Goal: Task Accomplishment & Management: Complete application form

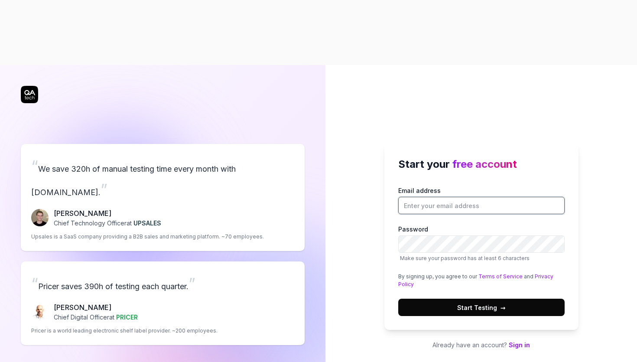
click at [416, 197] on input "Email address" at bounding box center [481, 205] width 166 height 17
click at [387, 191] on div "Start your free account Email address Password Make sure your password has at l…" at bounding box center [481, 236] width 194 height 187
click at [422, 197] on input "Email address" at bounding box center [481, 205] width 166 height 17
type input "[EMAIL_ADDRESS][DOMAIN_NAME]"
click at [482, 303] on span "Start Testing →" at bounding box center [481, 307] width 49 height 9
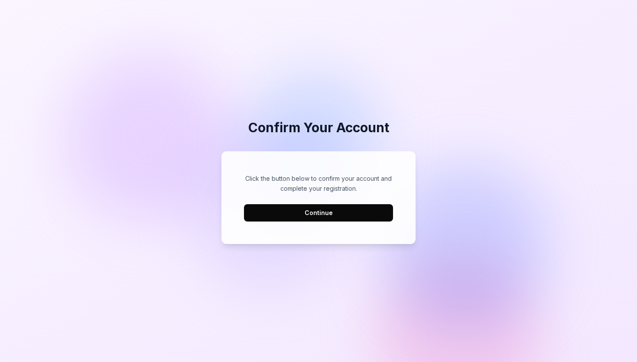
click at [317, 216] on button "Continue" at bounding box center [318, 212] width 149 height 17
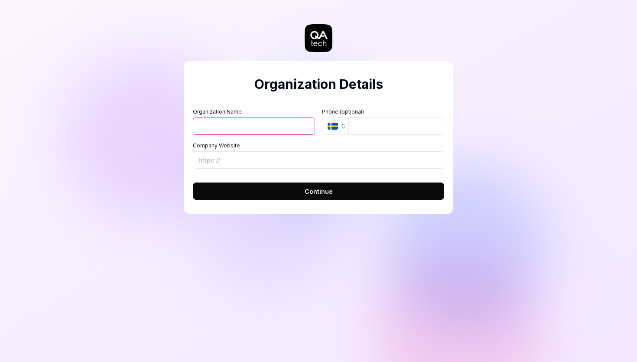
click at [212, 132] on input "Organization Name" at bounding box center [254, 125] width 122 height 17
type input "Plane"
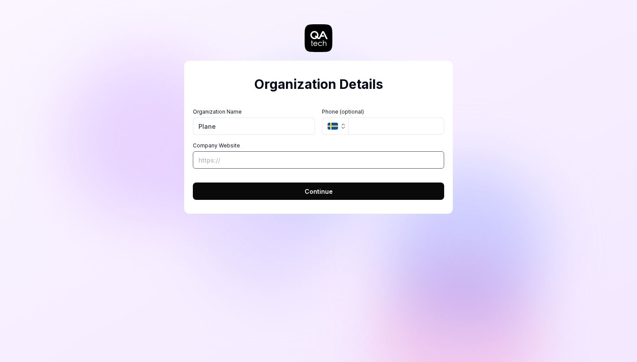
click at [211, 163] on input "Company Website" at bounding box center [318, 159] width 251 height 17
type input "https://plane.so"
click at [290, 189] on button "Continue" at bounding box center [318, 190] width 251 height 17
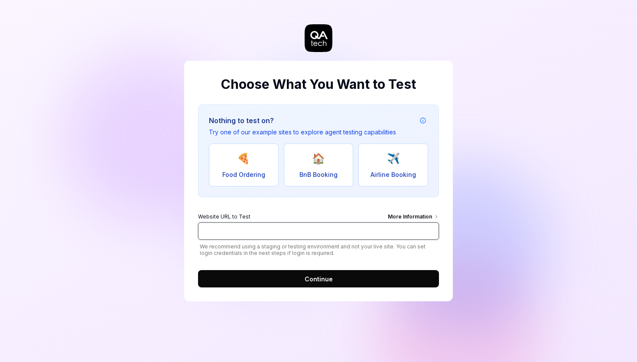
click at [223, 230] on input "Website URL to Test More Information" at bounding box center [318, 230] width 241 height 17
type input "app.plane.so"
click at [299, 281] on button "Continue" at bounding box center [318, 278] width 241 height 17
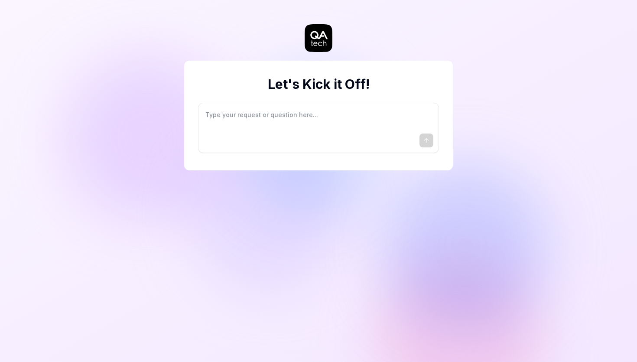
type textarea "*"
type textarea "I"
type textarea "*"
type textarea "I"
type textarea "*"
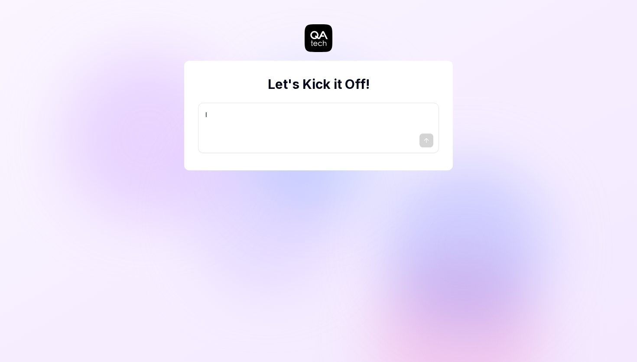
type textarea "I w"
type textarea "*"
type textarea "I wa"
type textarea "*"
type textarea "I wan"
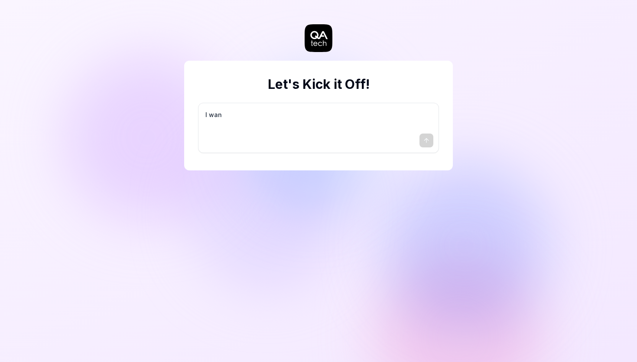
type textarea "*"
type textarea "I want"
type textarea "*"
type textarea "I want"
type textarea "*"
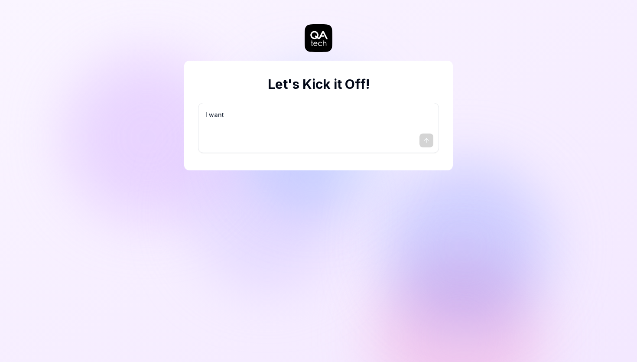
type textarea "I want a"
type textarea "*"
type textarea "I want a"
type textarea "*"
type textarea "I want a g"
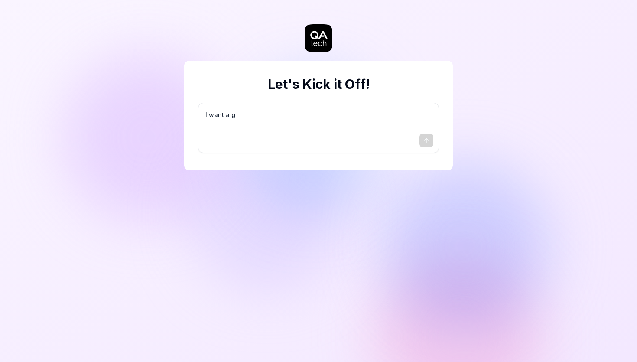
type textarea "*"
type textarea "I want a go"
type textarea "*"
type textarea "I want a goo"
type textarea "*"
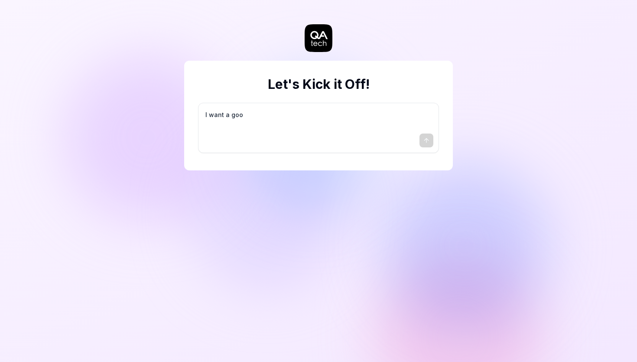
type textarea "I want a good"
type textarea "*"
type textarea "I want a good"
type textarea "*"
type textarea "I want a good t"
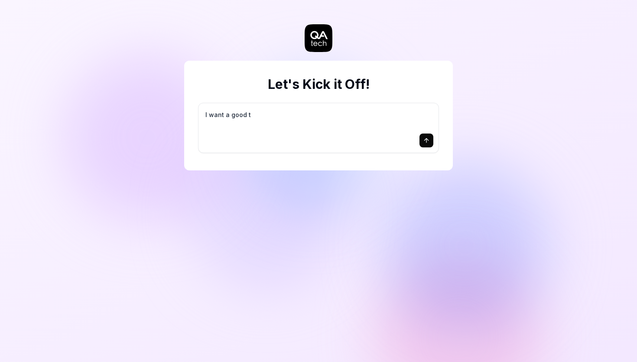
type textarea "*"
type textarea "I want a good te"
type textarea "*"
type textarea "I want a good tes"
type textarea "*"
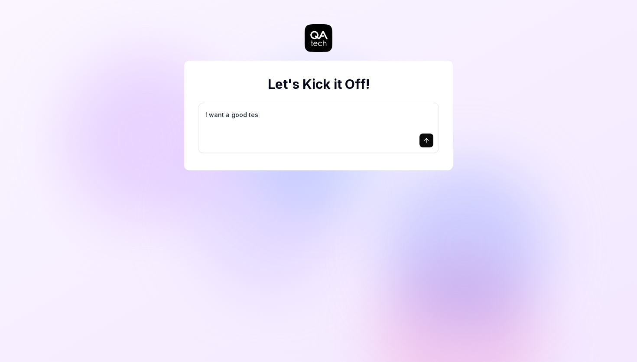
type textarea "I want a good test"
type textarea "*"
type textarea "I want a good test"
type textarea "*"
type textarea "I want a good test s"
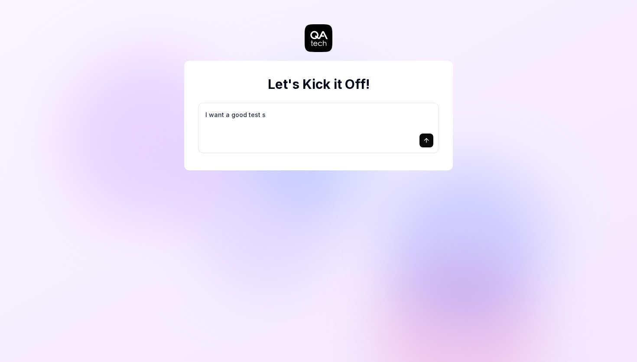
type textarea "*"
type textarea "I want a good test se"
type textarea "*"
type textarea "I want a good test set"
type textarea "*"
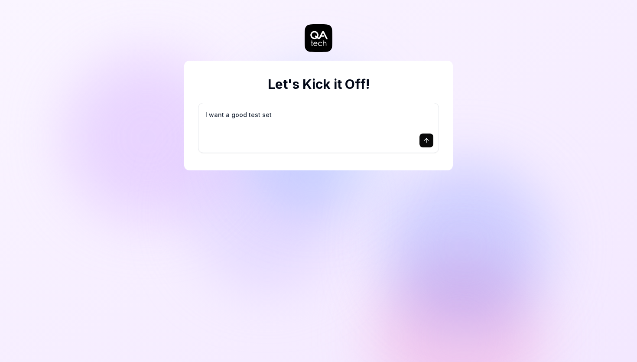
type textarea "I want a good test setu"
type textarea "*"
type textarea "I want a good test setup"
type textarea "*"
type textarea "I want a good test setup"
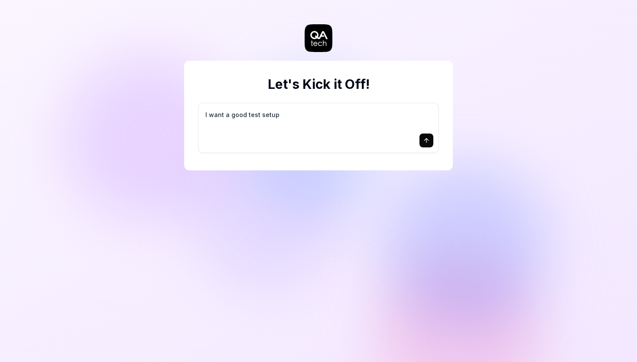
type textarea "*"
type textarea "I want a good test setup f"
type textarea "*"
type textarea "I want a good test setup fo"
type textarea "*"
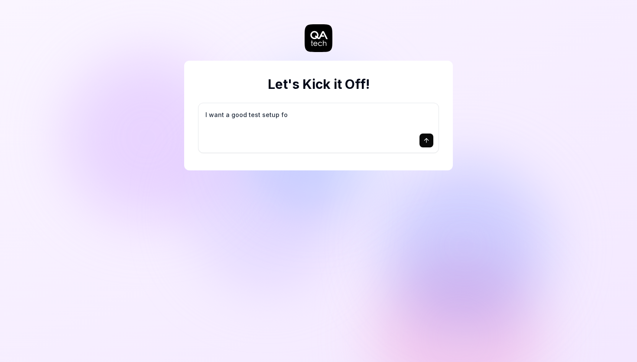
type textarea "I want a good test setup for"
type textarea "*"
type textarea "I want a good test setup for"
type textarea "*"
type textarea "I want a good test setup for m"
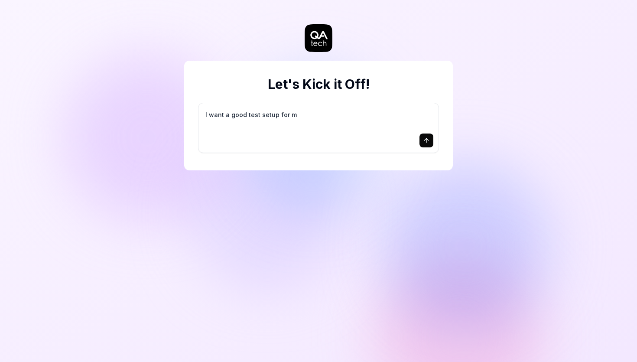
type textarea "*"
type textarea "I want a good test setup for my"
type textarea "*"
type textarea "I want a good test setup for my"
type textarea "*"
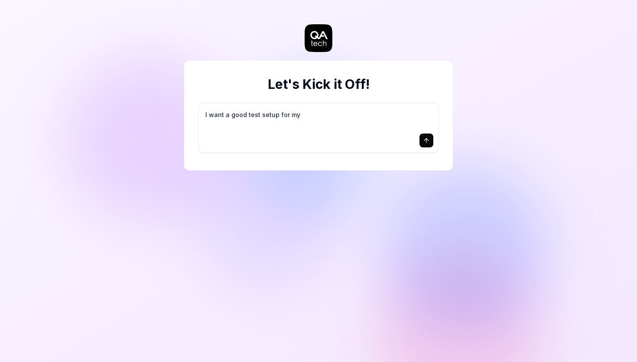
type textarea "I want a good test setup for my s"
type textarea "*"
type textarea "I want a good test setup for my si"
type textarea "*"
type textarea "I want a good test setup for my sit"
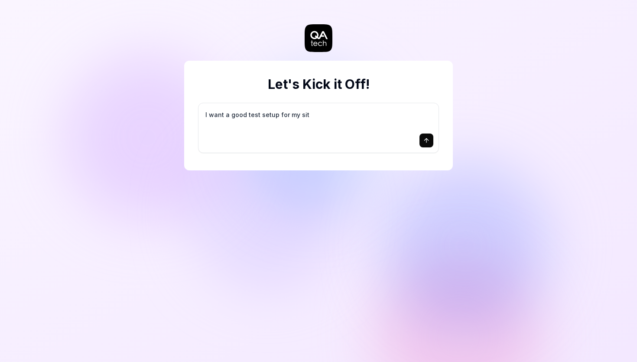
type textarea "*"
type textarea "I want a good test setup for my site"
type textarea "*"
type textarea "I want a good test setup for my site"
type textarea "*"
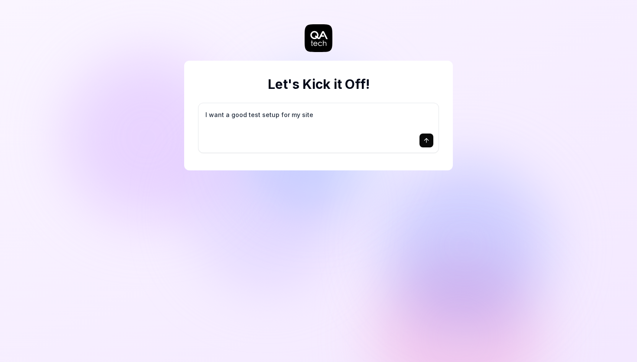
type textarea "I want a good test setup for my site -"
type textarea "*"
type textarea "I want a good test setup for my site -"
type textarea "*"
type textarea "I want a good test setup for my site - h"
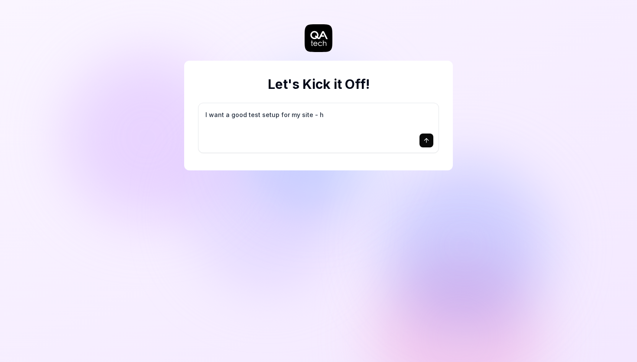
type textarea "*"
type textarea "I want a good test setup for my site - he"
type textarea "*"
type textarea "I want a good test setup for my site - hel"
type textarea "*"
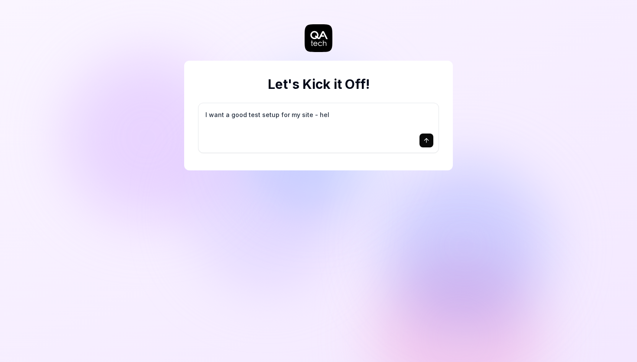
type textarea "I want a good test setup for my site - help"
type textarea "*"
type textarea "I want a good test setup for my site - help"
type textarea "*"
type textarea "I want a good test setup for my site - help m"
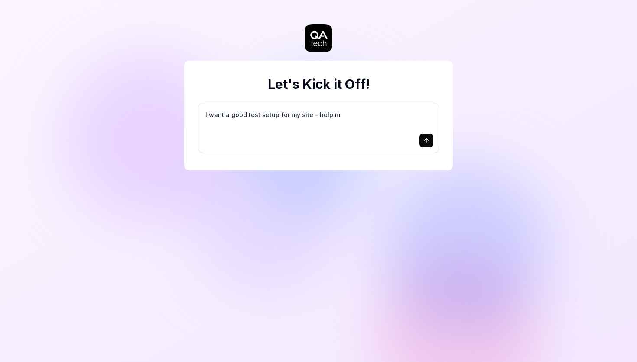
type textarea "*"
type textarea "I want a good test setup for my site - help me"
type textarea "*"
type textarea "I want a good test setup for my site - help me"
type textarea "*"
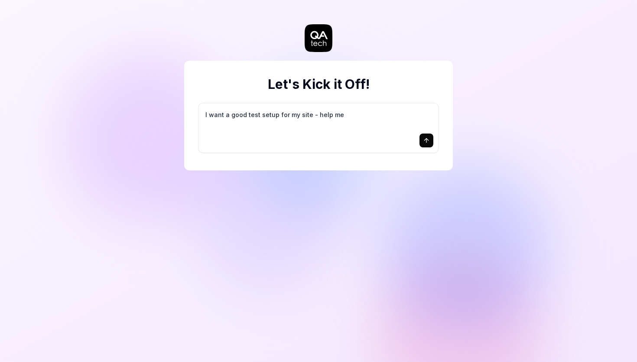
type textarea "I want a good test setup for my site - help me c"
type textarea "*"
type textarea "I want a good test setup for my site - help me cr"
type textarea "*"
type textarea "I want a good test setup for my site - help me cre"
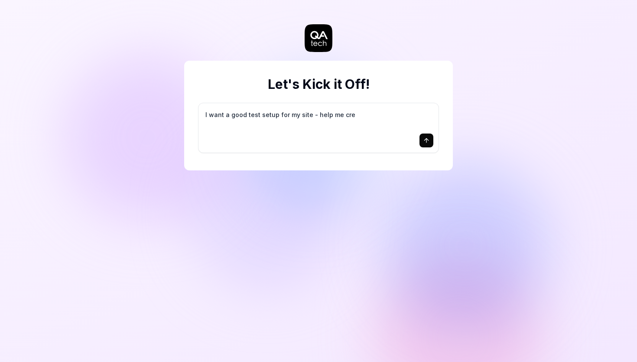
type textarea "*"
type textarea "I want a good test setup for my site - help me crea"
type textarea "*"
type textarea "I want a good test setup for my site - help me creat"
type textarea "*"
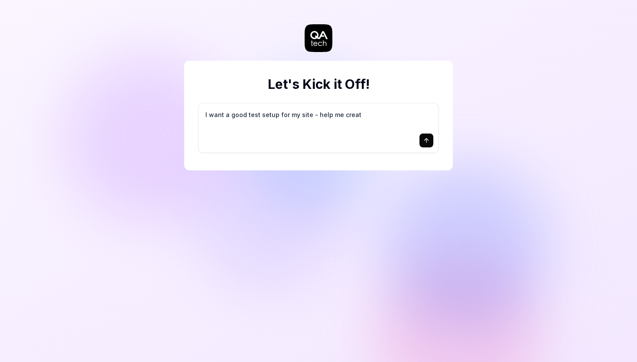
type textarea "I want a good test setup for my site - help me create"
type textarea "*"
type textarea "I want a good test setup for my site - help me create"
type textarea "*"
type textarea "I want a good test setup for my site - help me create t"
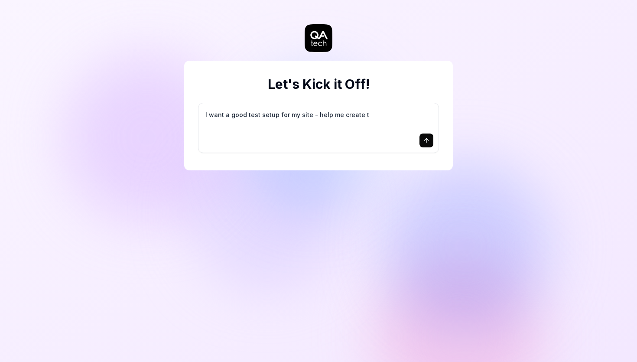
type textarea "*"
type textarea "I want a good test setup for my site - help me create th"
type textarea "*"
type textarea "I want a good test setup for my site - help me create the"
type textarea "*"
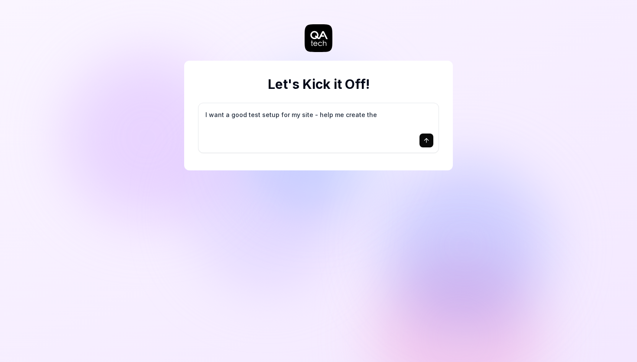
type textarea "I want a good test setup for my site - help me create the"
type textarea "*"
type textarea "I want a good test setup for my site - help me create the f"
type textarea "*"
type textarea "I want a good test setup for my site - help me create the fi"
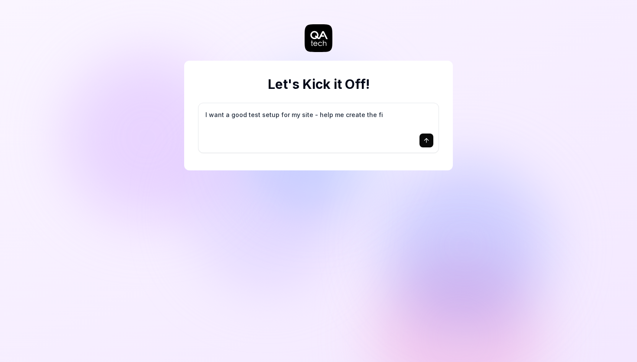
type textarea "*"
type textarea "I want a good test setup for my site - help me create the fir"
type textarea "*"
type textarea "I want a good test setup for my site - help me create the firs"
type textarea "*"
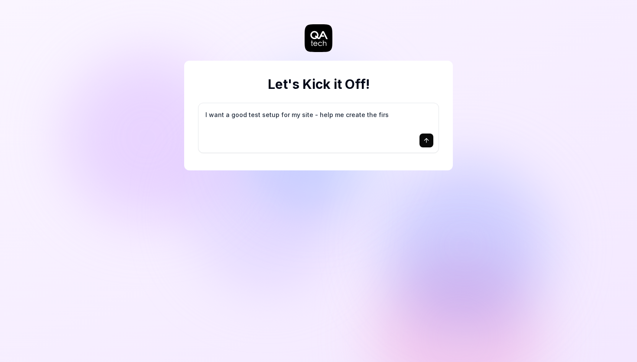
type textarea "I want a good test setup for my site - help me create the first"
type textarea "*"
type textarea "I want a good test setup for my site - help me create the first"
type textarea "*"
type textarea "I want a good test setup for my site - help me create the first 3"
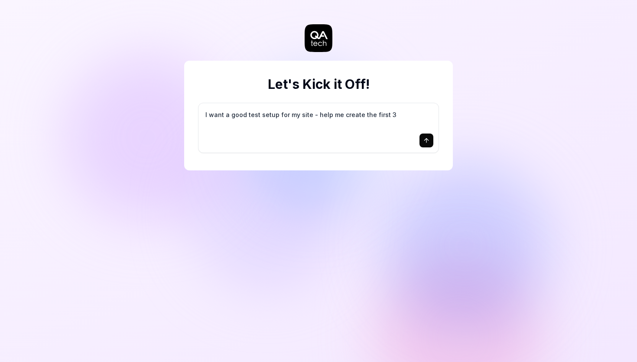
type textarea "*"
type textarea "I want a good test setup for my site - help me create the first 3-"
type textarea "*"
type textarea "I want a good test setup for my site - help me create the first 3-5"
type textarea "*"
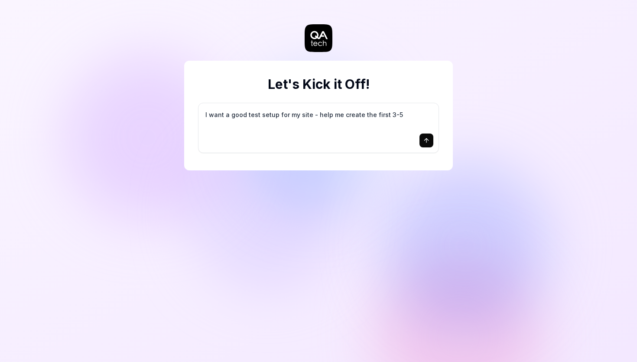
type textarea "I want a good test setup for my site - help me create the first 3-5"
type textarea "*"
type textarea "I want a good test setup for my site - help me create the first 3-5 t"
type textarea "*"
type textarea "I want a good test setup for my site - help me create the first 3-5 te"
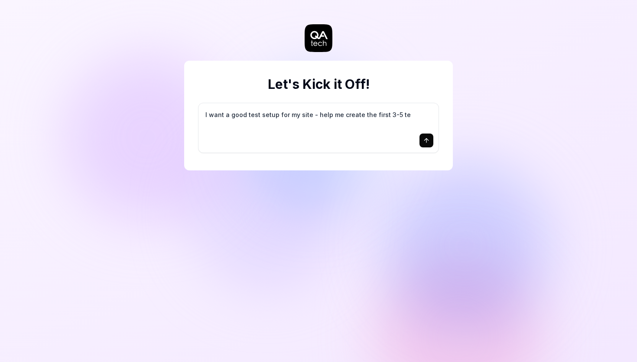
type textarea "*"
type textarea "I want a good test setup for my site - help me create the first 3-5 tes"
type textarea "*"
type textarea "I want a good test setup for my site - help me create the first 3-5 test"
type textarea "*"
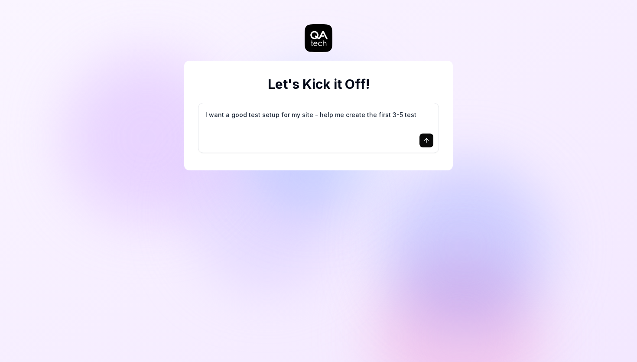
type textarea "I want a good test setup for my site - help me create the first 3-5 test"
type textarea "*"
type textarea "I want a good test setup for my site - help me create the first 3-5 test c"
type textarea "*"
type textarea "I want a good test setup for my site - help me create the first 3-5 test ca"
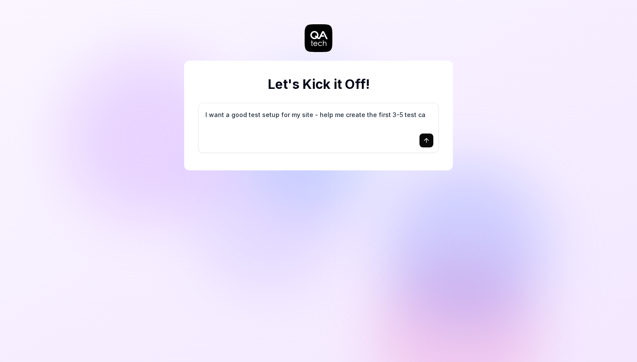
type textarea "*"
type textarea "I want a good test setup for my site - help me create the first 3-5 test cas"
type textarea "*"
type textarea "I want a good test setup for my site - help me create the first 3-5 test case"
type textarea "*"
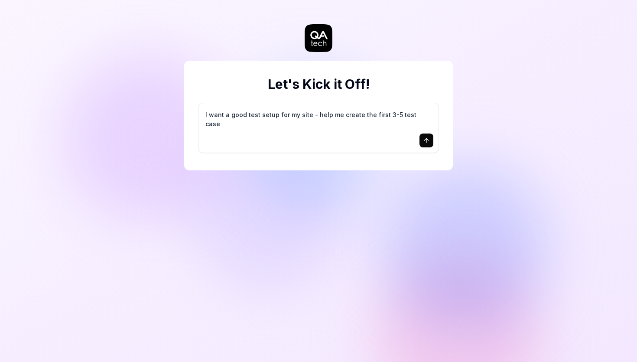
type textarea "I want a good test setup for my site - help me create the first 3-5 test cases"
click at [425, 139] on icon "submit" at bounding box center [426, 139] width 4 height 2
type textarea "*"
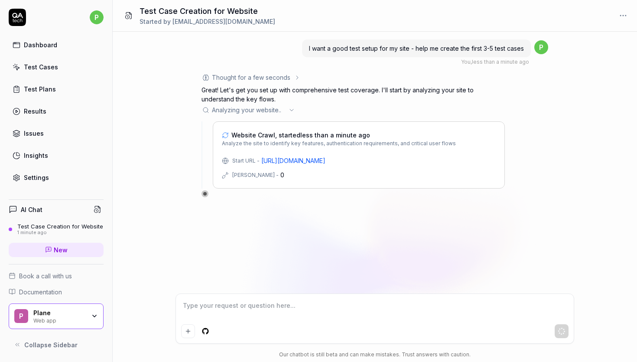
click at [289, 111] on icon at bounding box center [291, 110] width 7 height 7
click at [278, 161] on link "[URL][DOMAIN_NAME]" at bounding box center [293, 160] width 64 height 9
click at [203, 308] on textarea at bounding box center [374, 310] width 387 height 22
click at [66, 227] on div "Test Case Creation for Website" at bounding box center [60, 226] width 86 height 7
click at [304, 135] on span "Website Crawl, started 1 minute ago" at bounding box center [284, 134] width 107 height 9
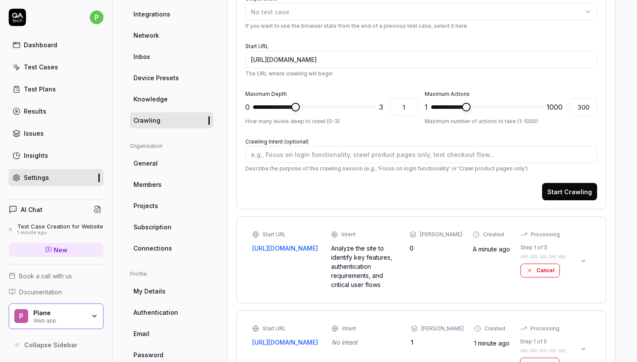
scroll to position [187, 0]
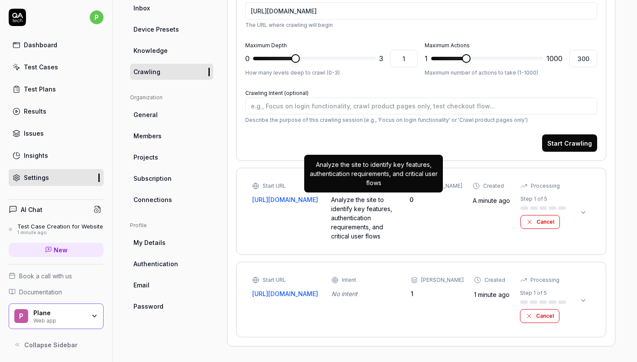
click at [355, 213] on div "Analyze the site to identify key features, authentication requirements, and cri…" at bounding box center [365, 217] width 68 height 45
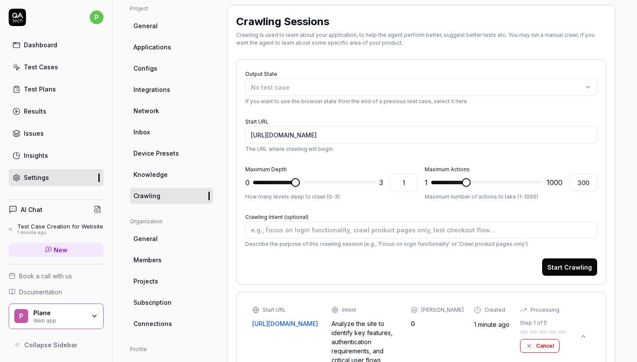
scroll to position [0, 0]
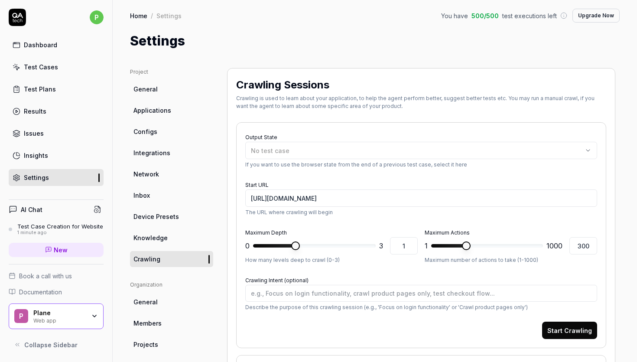
click at [154, 88] on span "General" at bounding box center [145, 88] width 24 height 9
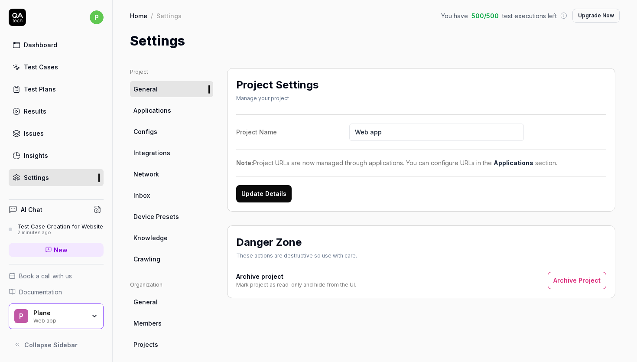
click at [152, 113] on span "Applications" at bounding box center [152, 110] width 38 height 9
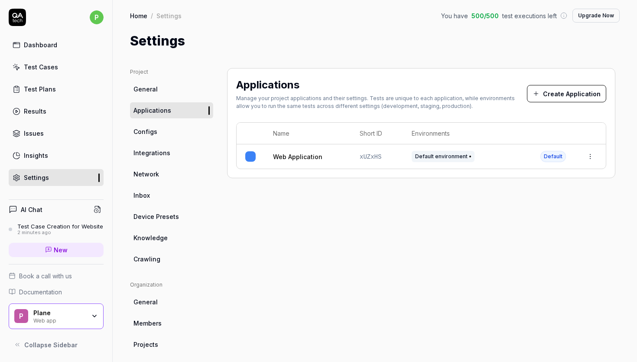
click at [149, 152] on span "Integrations" at bounding box center [151, 152] width 37 height 9
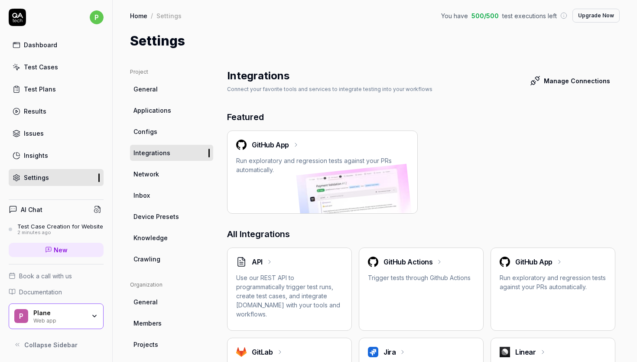
click at [146, 171] on span "Network" at bounding box center [146, 173] width 26 height 9
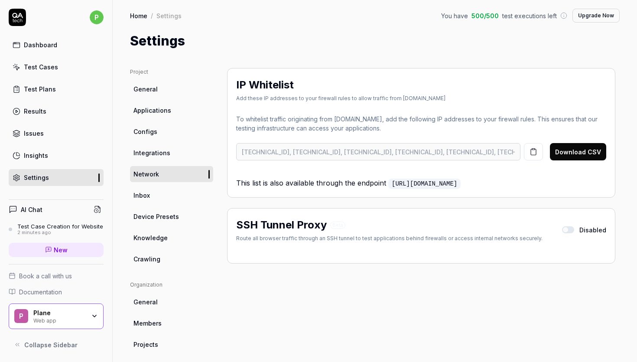
click at [155, 91] on span "General" at bounding box center [145, 88] width 24 height 9
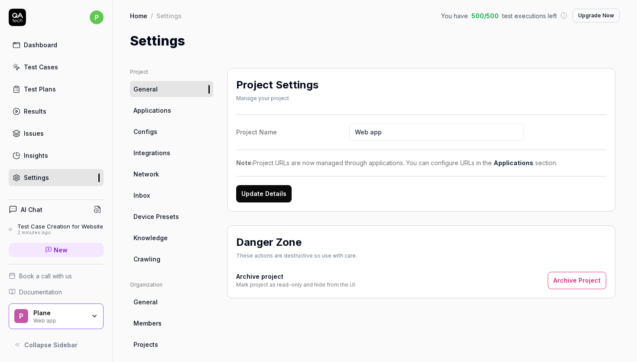
click at [36, 134] on div "Issues" at bounding box center [34, 133] width 20 height 9
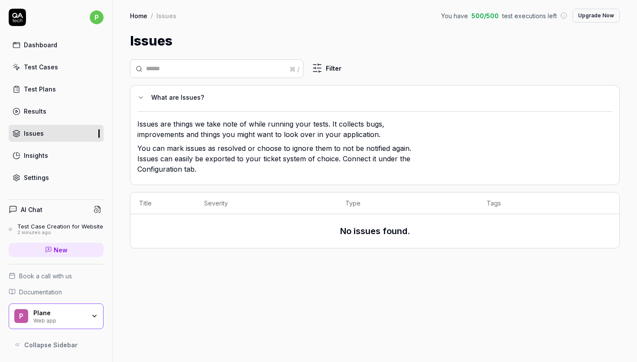
click at [38, 70] on div "Test Cases" at bounding box center [41, 66] width 34 height 9
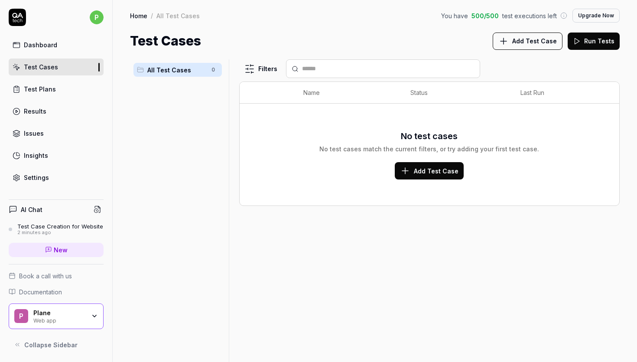
click at [33, 44] on div "Dashboard" at bounding box center [40, 44] width 33 height 9
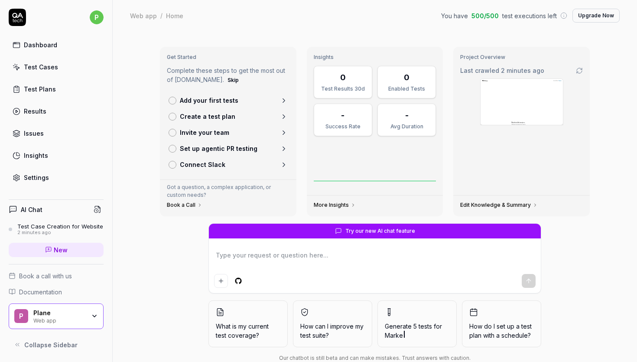
click at [55, 318] on div "Web app" at bounding box center [59, 319] width 52 height 7
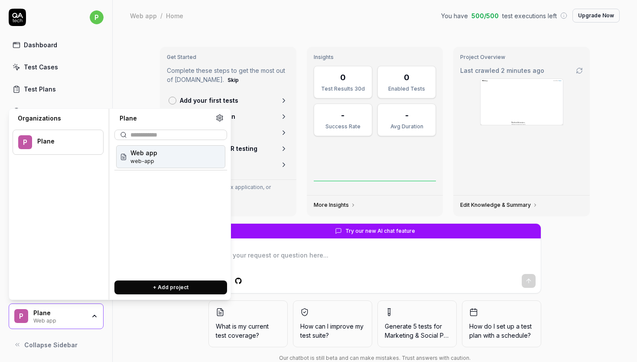
click at [55, 318] on div "Web app" at bounding box center [59, 319] width 52 height 7
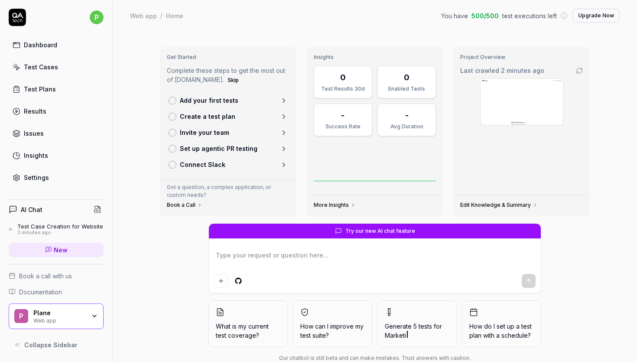
type textarea "*"
click at [39, 111] on div "Results" at bounding box center [35, 111] width 23 height 9
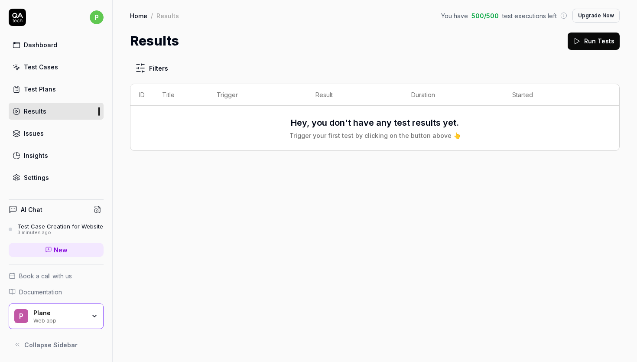
click at [41, 68] on div "Test Cases" at bounding box center [41, 66] width 34 height 9
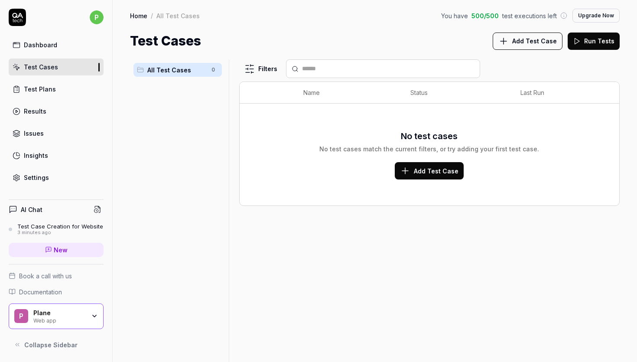
click at [521, 44] on span "Add Test Case" at bounding box center [534, 40] width 45 height 9
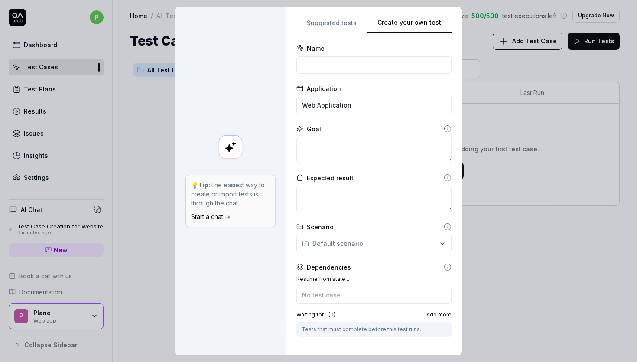
click at [339, 111] on body "p Dashboard Test Cases Test Plans Results Issues Insights Settings AI Chat Test…" at bounding box center [318, 213] width 637 height 427
click at [317, 63] on div "**********" at bounding box center [318, 181] width 637 height 362
click at [317, 63] on input at bounding box center [373, 64] width 155 height 17
type input "Login"
click at [342, 147] on textarea at bounding box center [373, 150] width 155 height 26
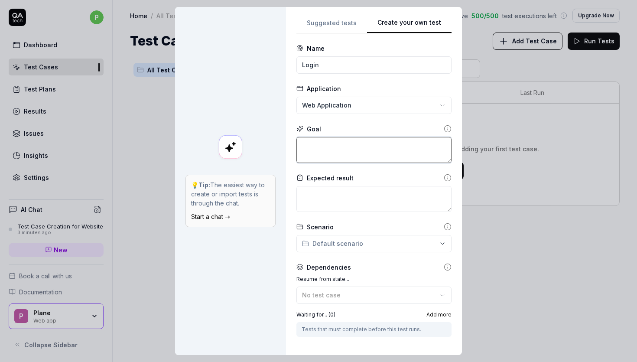
type textarea "*"
type textarea "U"
type textarea "*"
type textarea "Us"
type textarea "*"
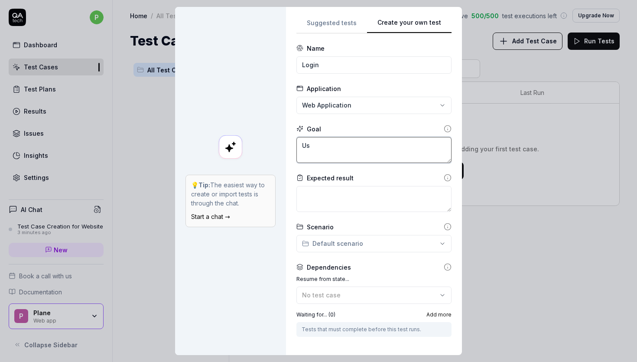
type textarea "Use"
type textarea "*"
type textarea "User"
type textarea "*"
type textarea "User"
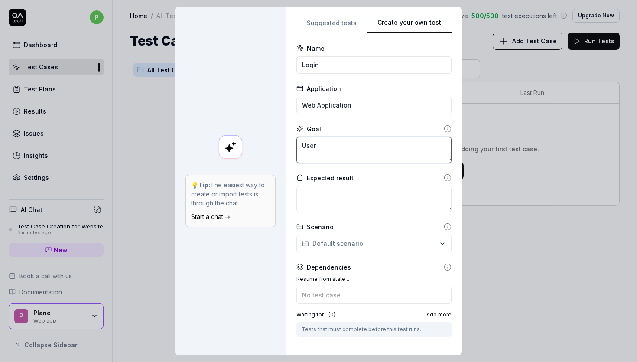
type textarea "*"
type textarea "User sh"
type textarea "*"
type textarea "User sho"
type textarea "*"
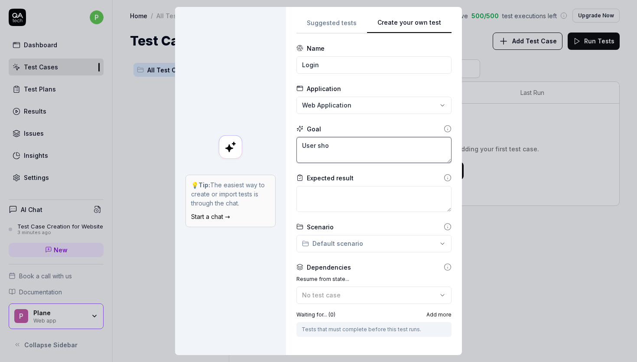
type textarea "User shou"
type textarea "*"
type textarea "User shoul"
type textarea "*"
type textarea "User should"
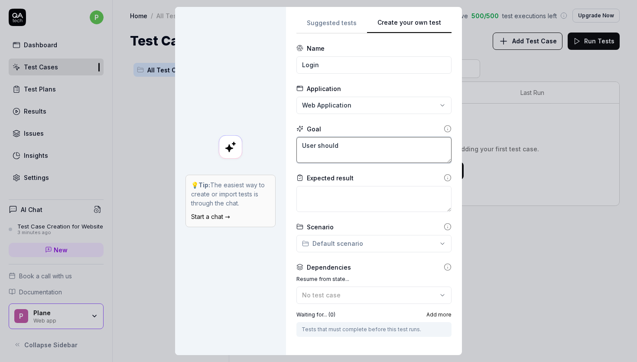
type textarea "*"
type textarea "User should"
type textarea "*"
type textarea "User should b"
type textarea "*"
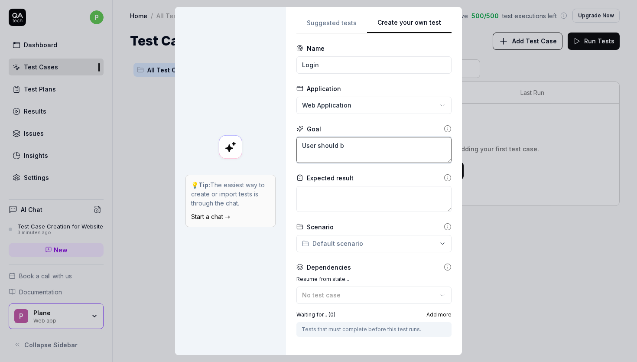
type textarea "User should be"
type textarea "*"
type textarea "User should be"
type textarea "*"
type textarea "User should be a"
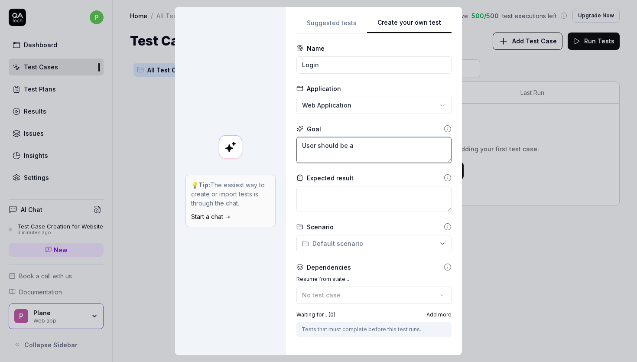
type textarea "*"
type textarea "User should be ab"
type textarea "*"
type textarea "User should be abl"
type textarea "*"
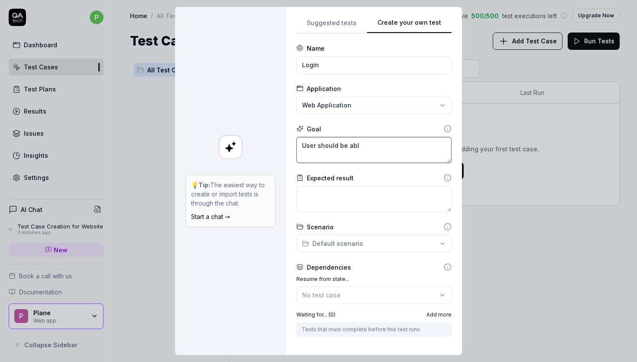
type textarea "User should be able"
type textarea "*"
type textarea "User should be able"
type textarea "*"
type textarea "User should be able r"
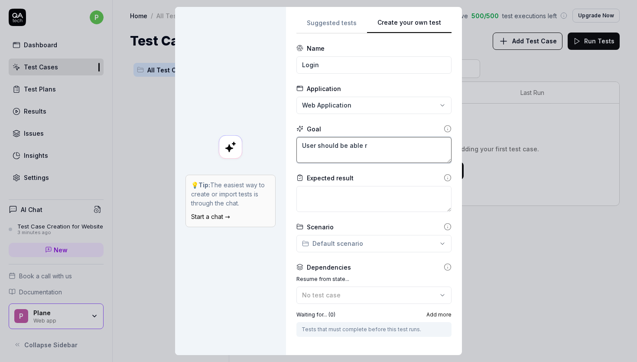
type textarea "*"
type textarea "User should be able rt"
type textarea "*"
type textarea "User should be able rto"
type textarea "*"
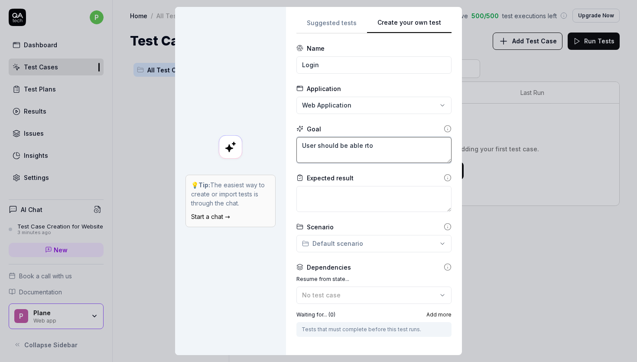
type textarea "User should be able rt"
type textarea "*"
type textarea "User should be able r"
type textarea "*"
type textarea "User should be able"
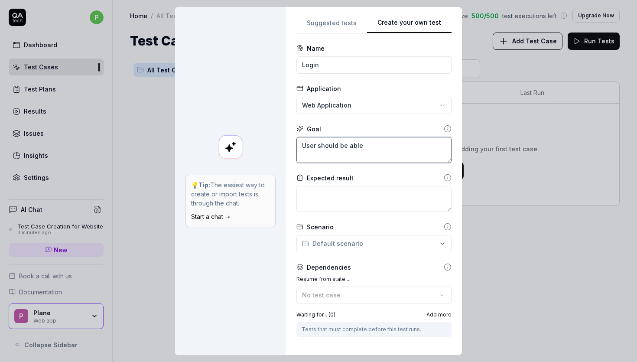
type textarea "*"
type textarea "User should be able t"
type textarea "*"
type textarea "User should be able to"
type textarea "*"
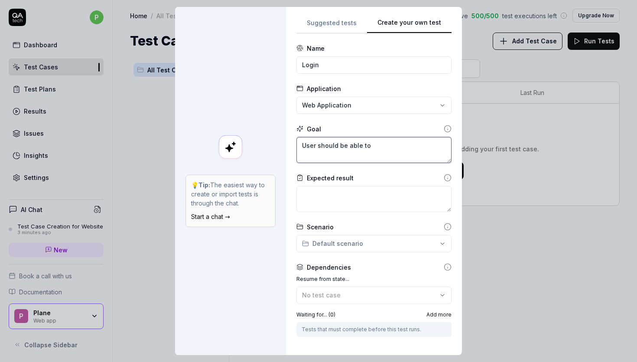
type textarea "User should be able to"
type textarea "*"
type textarea "User should be able to l"
type textarea "*"
type textarea "User should be able to lo"
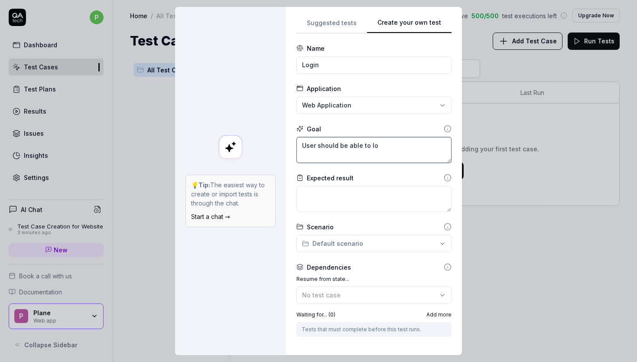
type textarea "*"
type textarea "User should be able to log"
type textarea "*"
type textarea "User should be able to logi"
type textarea "*"
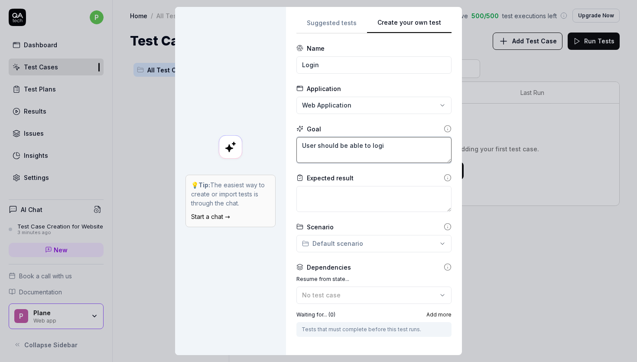
type textarea "User should be able to login"
type textarea "*"
type textarea "User should be able to login"
type textarea "*"
type textarea "User should be able to login i"
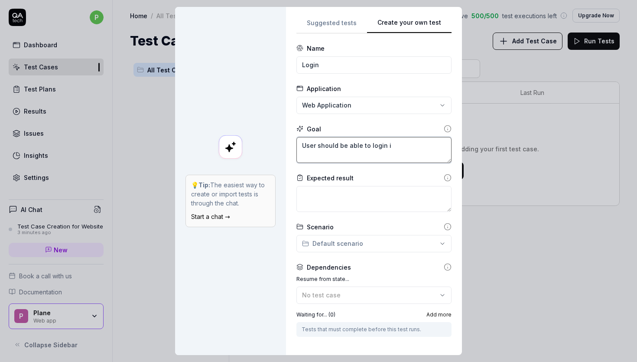
type textarea "*"
type textarea "User should be able to login in"
type textarea "*"
type textarea "User should be able to login int"
type textarea "*"
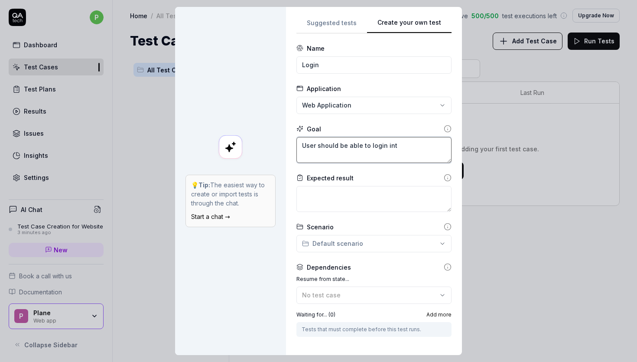
type textarea "User should be able to login into"
type textarea "*"
type textarea "User should be able to login into"
type textarea "*"
type textarea "User should be able to login into a"
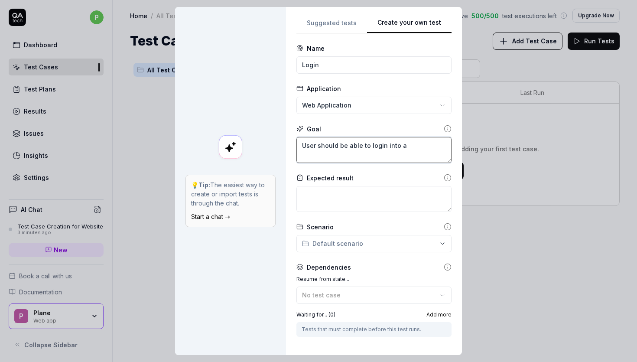
type textarea "*"
type textarea "User should be able to login into ap"
type textarea "*"
type textarea "User should be able to login into app"
click at [342, 199] on textarea at bounding box center [373, 199] width 155 height 26
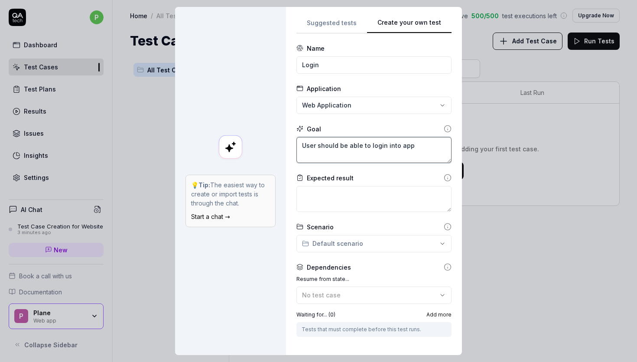
drag, startPoint x: 419, startPoint y: 145, endPoint x: 296, endPoint y: 149, distance: 122.7
click at [296, 149] on div "**********" at bounding box center [374, 181] width 176 height 348
click at [322, 204] on textarea at bounding box center [373, 199] width 155 height 26
type textarea "*"
type textarea "U"
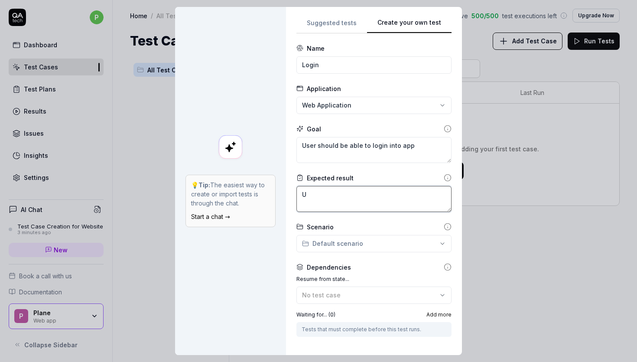
type textarea "*"
type textarea "Us"
type textarea "*"
type textarea "Use"
type textarea "*"
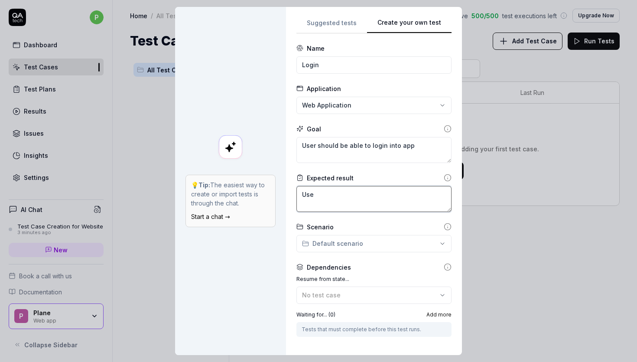
type textarea "User"
type textarea "*"
type textarea "Use"
type textarea "*"
type textarea "Us"
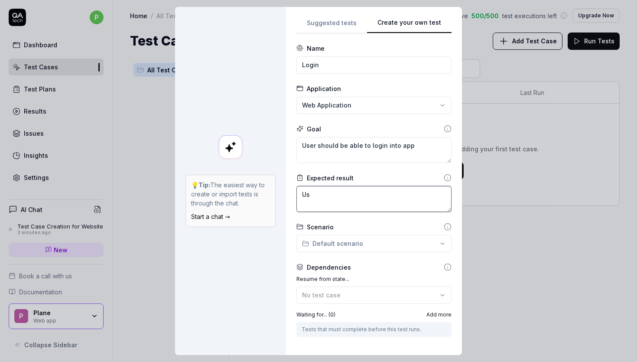
type textarea "*"
type textarea "U"
type textarea "*"
type textarea "A"
type textarea "*"
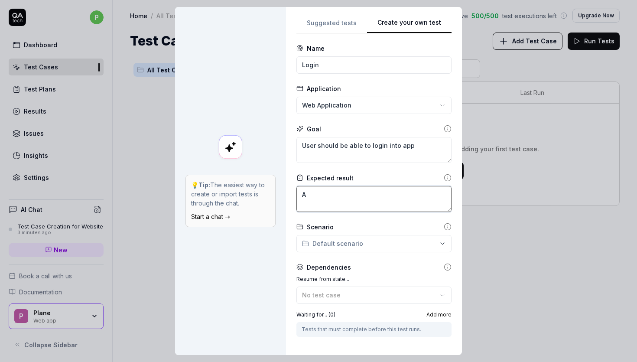
type textarea "Af"
type textarea "*"
type textarea "Aft"
type textarea "*"
type textarea "Afte"
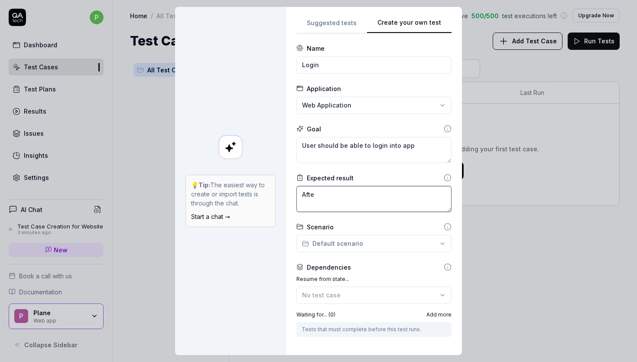
type textarea "*"
type textarea "After"
type textarea "*"
type textarea "After"
type textarea "*"
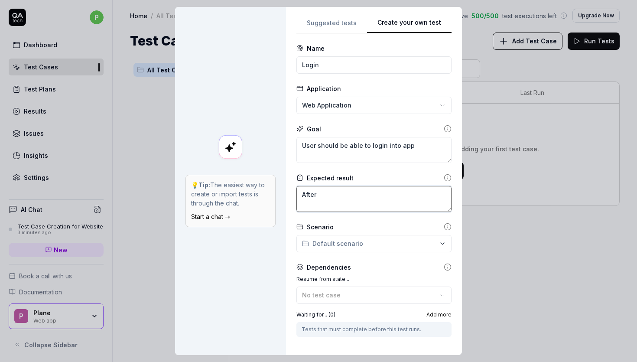
type textarea "After l"
type textarea "*"
type textarea "After lo"
type textarea "*"
type textarea "After log"
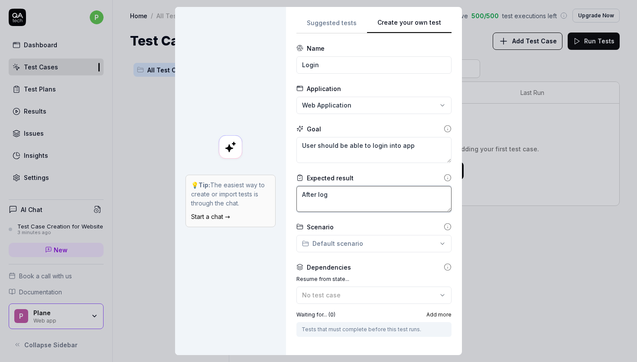
type textarea "*"
type textarea "After logi"
type textarea "*"
type textarea "After login"
type textarea "*"
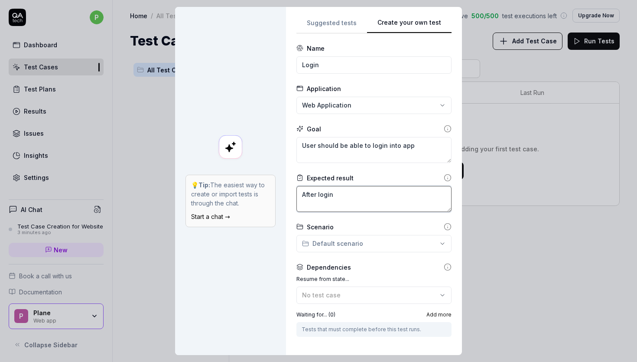
type textarea "After login"
type textarea "*"
type textarea "After login u"
type textarea "*"
type textarea "After login us"
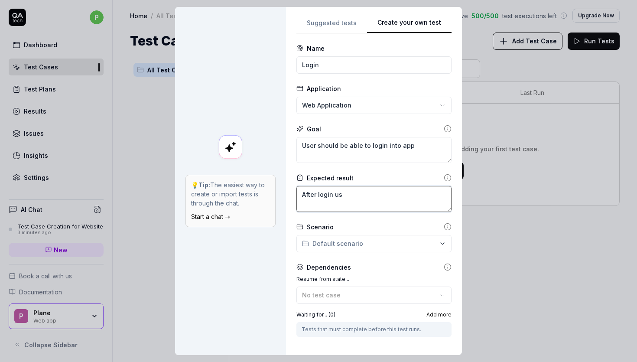
type textarea "*"
type textarea "After login use"
type textarea "*"
type textarea "After login user"
type textarea "*"
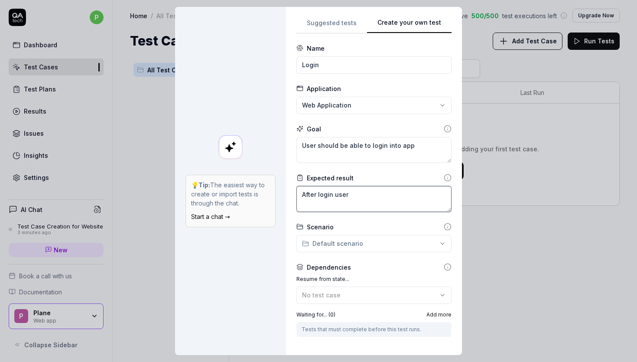
type textarea "After login user."
type textarea "*"
type textarea "After login user."
type textarea "*"
type textarea "After login user"
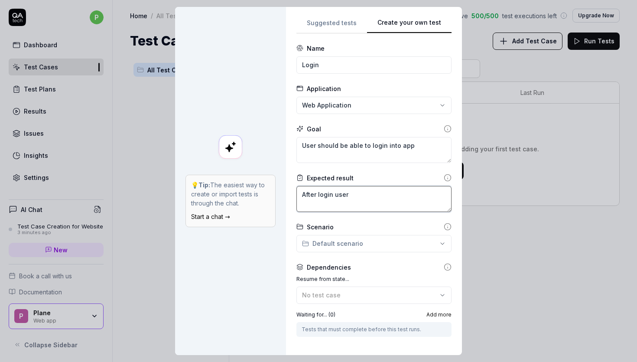
type textarea "*"
type textarea "After login user"
type textarea "*"
type textarea "After login user s"
type textarea "*"
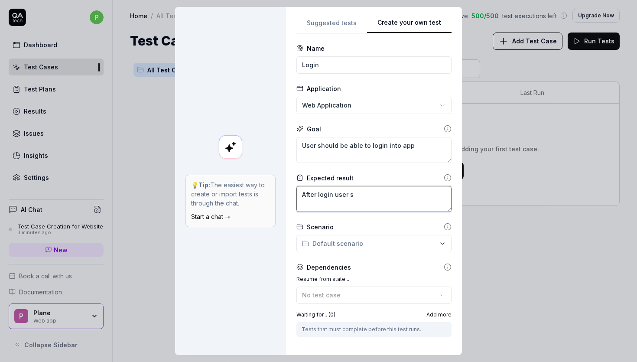
type textarea "After login user sh"
type textarea "*"
type textarea "After login user sho"
type textarea "*"
type textarea "After login user shou"
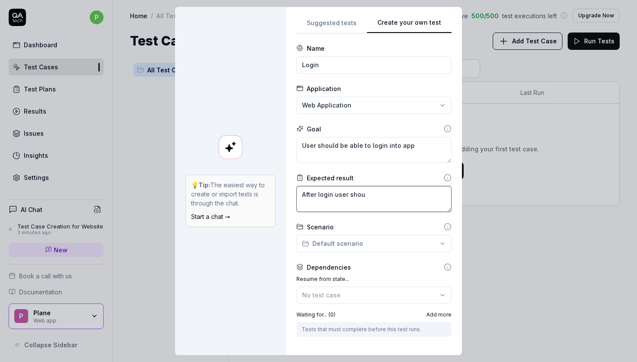
type textarea "*"
type textarea "After login user shoul"
type textarea "*"
type textarea "After login user should"
type textarea "*"
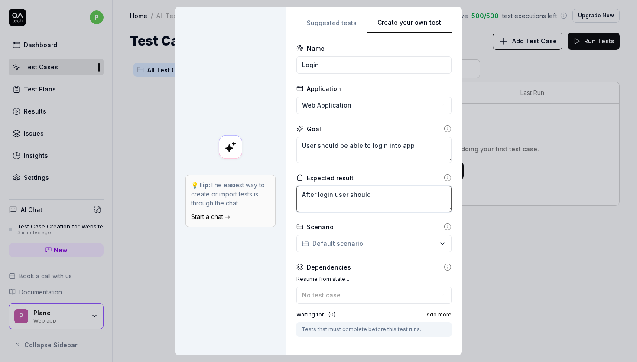
type textarea "After login user should"
type textarea "*"
type textarea "After login user should b"
type textarea "*"
type textarea "After login user should be"
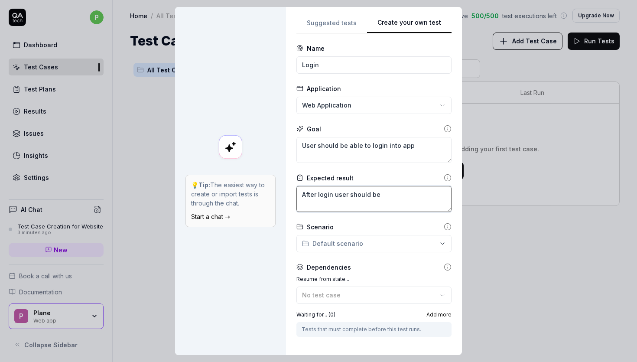
type textarea "*"
type textarea "After login user should be"
type textarea "*"
type textarea "After login user should be r"
type textarea "*"
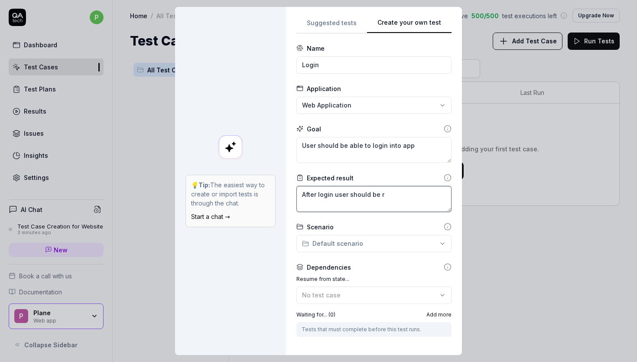
type textarea "After login user should be re"
type textarea "*"
type textarea "After login user should be red"
type textarea "*"
type textarea "After login user should be redi"
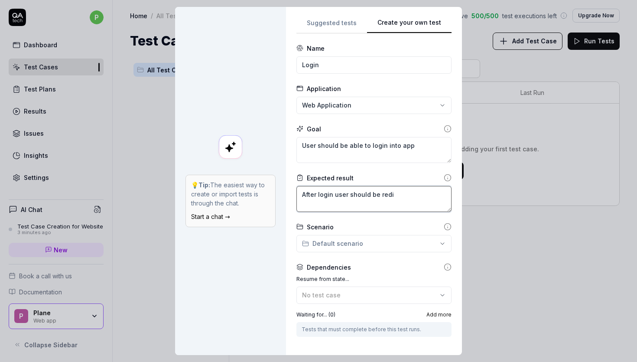
type textarea "*"
type textarea "After login user should be redir"
type textarea "*"
type textarea "After login user should be redire"
type textarea "*"
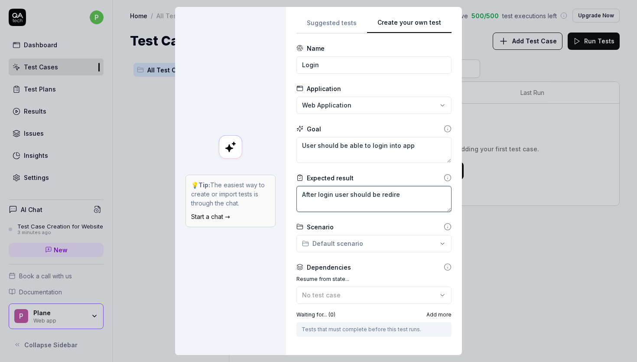
type textarea "After login user should be redirec"
type textarea "*"
type textarea "After login user should be redirecte"
type textarea "*"
type textarea "After login user should be redirected"
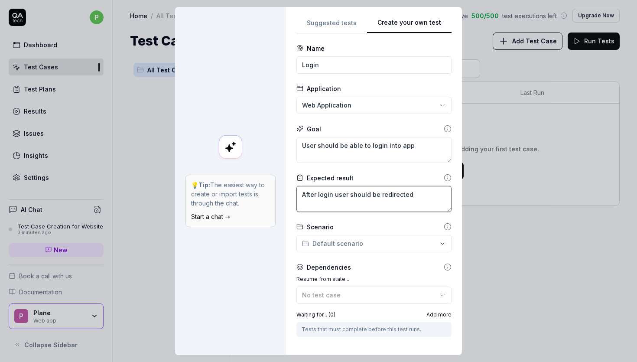
type textarea "*"
type textarea "After login user should be redirected"
type textarea "*"
type textarea "After login user should be redirected t"
type textarea "*"
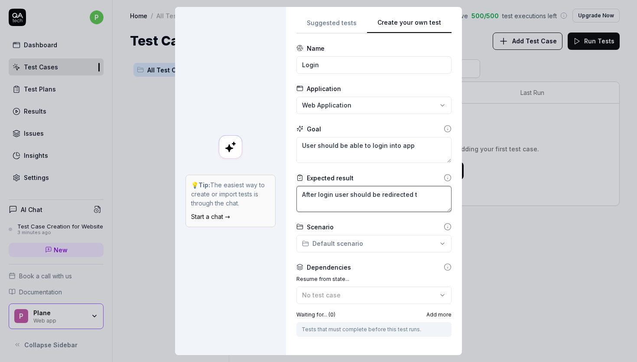
type textarea "After login user should be redirected to"
type textarea "*"
type textarea "After login user should be redirected to"
type textarea "*"
type textarea "After login user should be redirected to H"
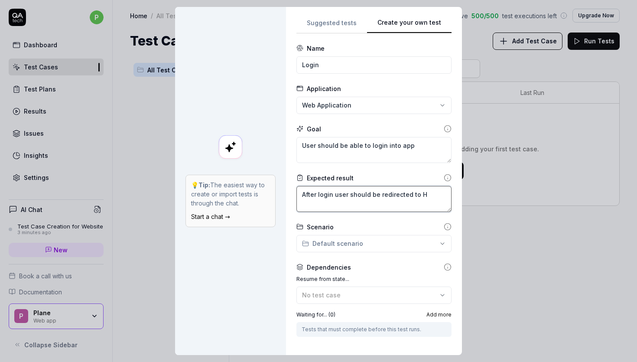
type textarea "*"
type textarea "After login user should be redirected to Ho"
type textarea "*"
type textarea "After login user should be redirected to Hom"
type textarea "*"
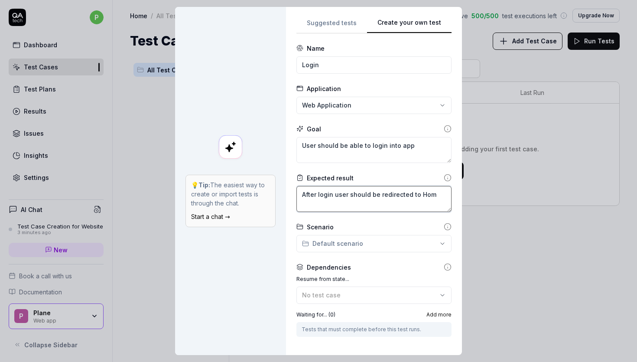
type textarea "After login user should be redirected to Home"
type textarea "*"
type textarea "After login user should be redirected to Home"
type textarea "*"
type textarea "After login user should be redirected to Home P"
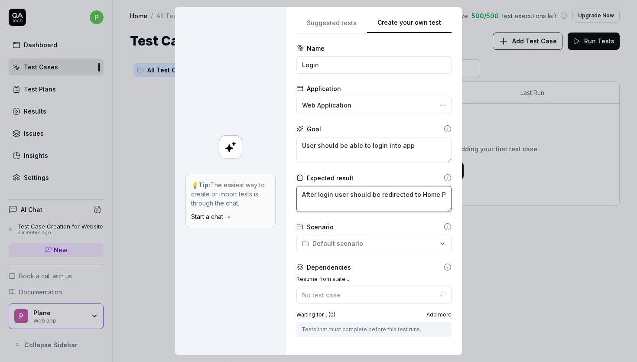
type textarea "*"
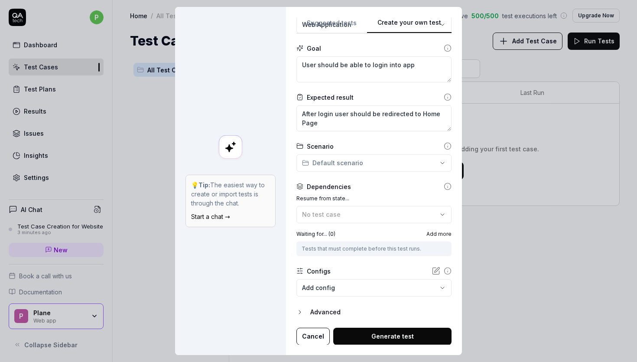
click at [375, 332] on button "Generate test" at bounding box center [392, 335] width 118 height 17
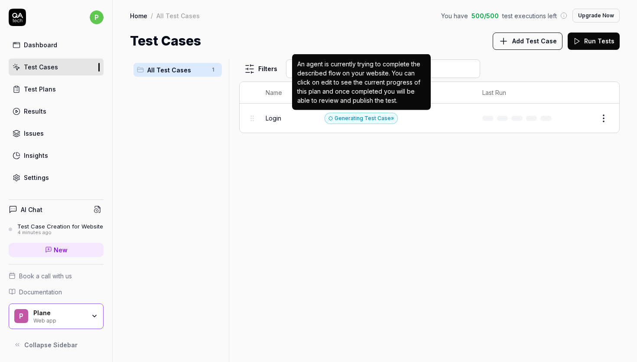
click at [388, 120] on div "Generating Test Case »" at bounding box center [360, 118] width 73 height 11
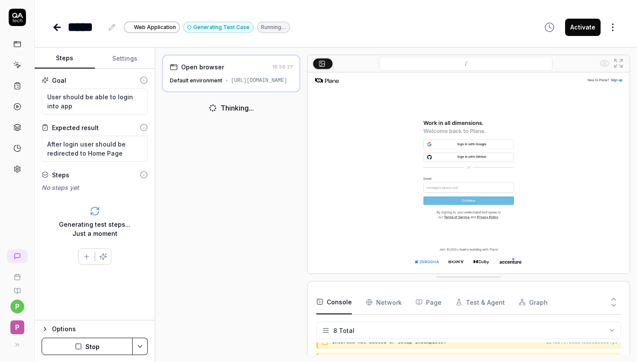
scroll to position [91, 0]
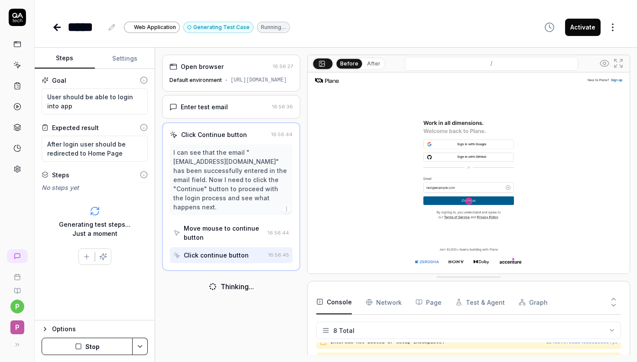
click at [201, 108] on div "Enter test email" at bounding box center [204, 106] width 47 height 9
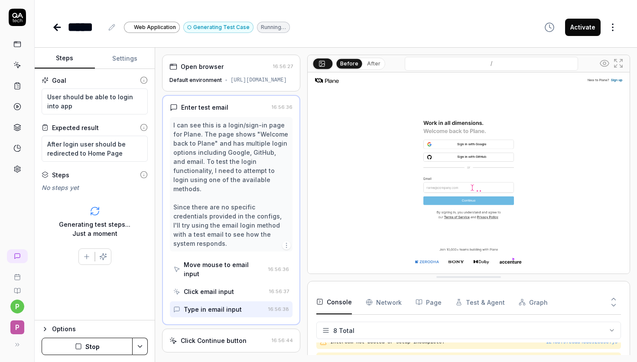
click at [438, 189] on img at bounding box center [469, 172] width 322 height 201
click at [201, 305] on div "Type in email input" at bounding box center [213, 309] width 58 height 9
click at [218, 305] on div "Type in email input" at bounding box center [213, 309] width 58 height 9
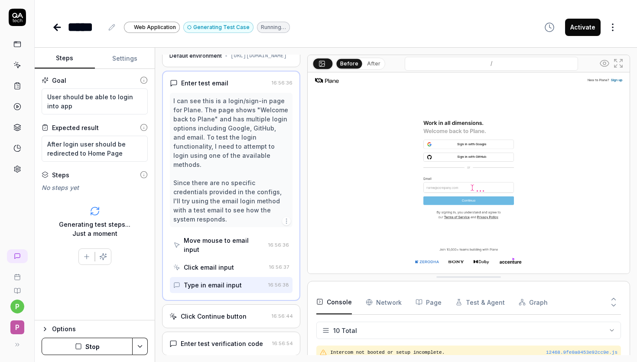
scroll to position [0, 0]
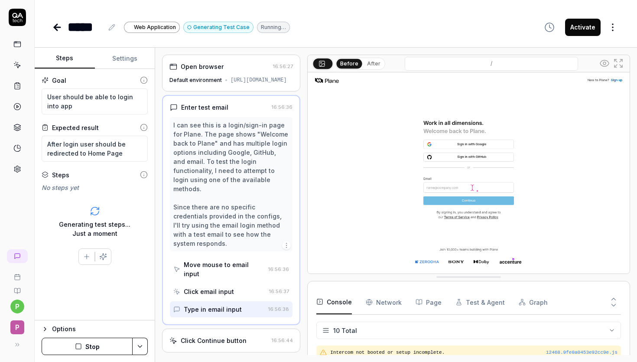
click at [126, 56] on button "Settings" at bounding box center [125, 58] width 60 height 21
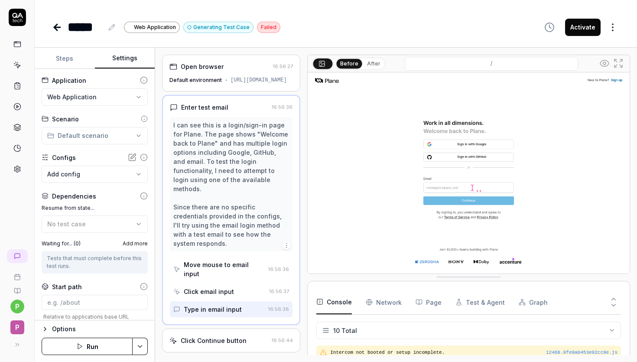
click at [91, 172] on body "**********" at bounding box center [318, 213] width 637 height 427
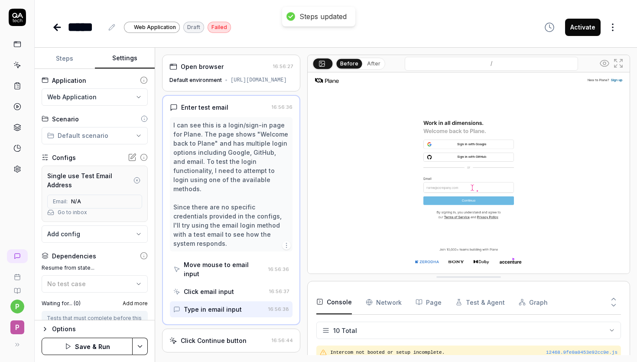
click at [84, 203] on icon at bounding box center [87, 201] width 7 height 7
click at [57, 202] on span "Email:" at bounding box center [60, 202] width 15 height 8
click at [75, 202] on span "N/A" at bounding box center [76, 202] width 10 height 8
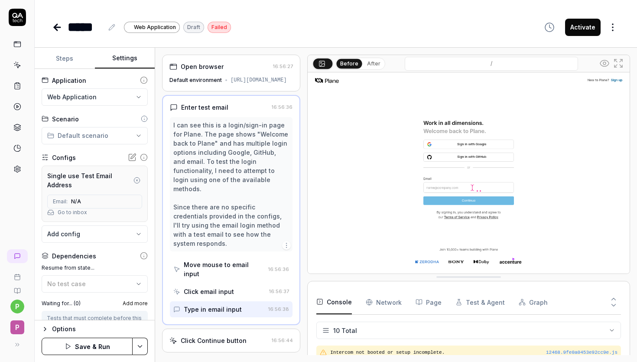
click at [67, 201] on span "Email:" at bounding box center [60, 202] width 15 height 8
click at [132, 156] on icon at bounding box center [132, 157] width 9 height 9
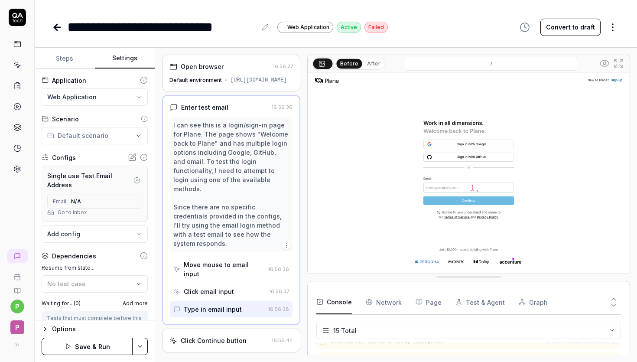
scroll to position [228, 0]
click at [18, 327] on span "P" at bounding box center [17, 327] width 14 height 14
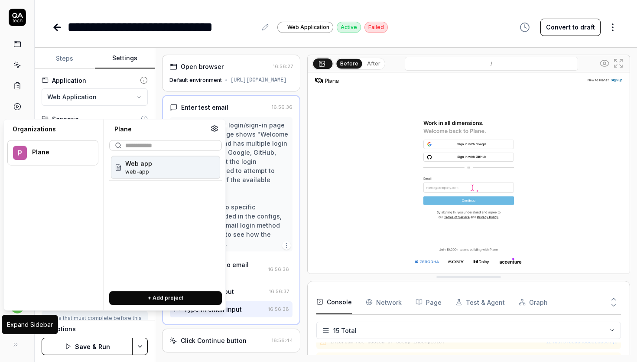
click at [16, 348] on button at bounding box center [15, 344] width 17 height 17
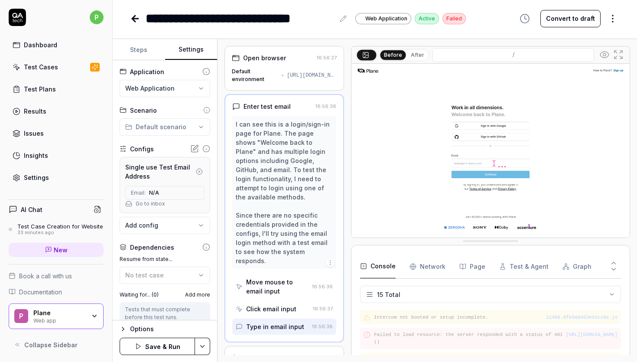
click at [101, 13] on html "**********" at bounding box center [318, 213] width 637 height 427
click at [52, 92] on span "Sign out" at bounding box center [59, 95] width 91 height 9
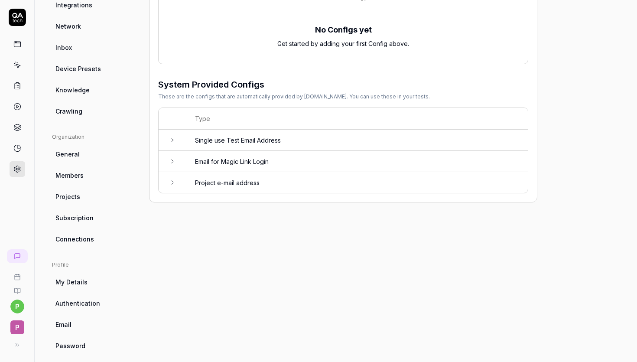
scroll to position [157, 0]
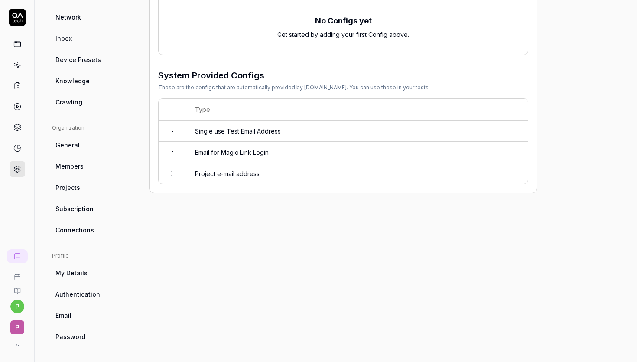
click at [259, 152] on td "Email for Magic Link Login" at bounding box center [356, 152] width 341 height 21
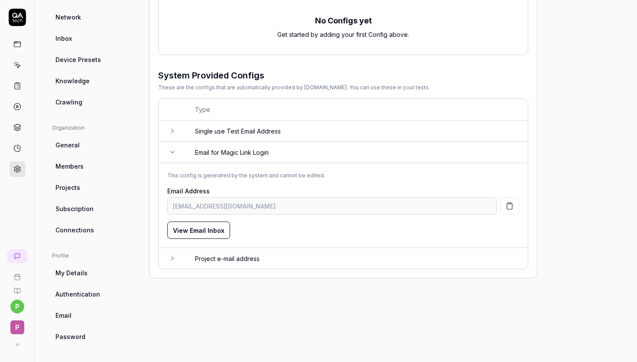
click at [510, 206] on icon "button" at bounding box center [510, 206] width 8 height 8
click at [18, 49] on link at bounding box center [18, 44] width 16 height 16
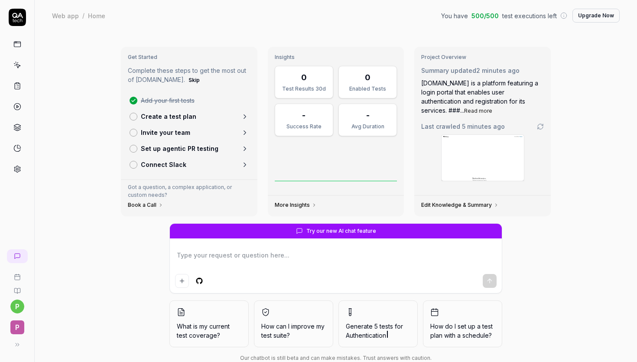
click at [151, 100] on div "Add your first tests Create a test plan Invite your team Set up agentic PR test…" at bounding box center [189, 132] width 123 height 80
click at [19, 345] on button at bounding box center [15, 344] width 17 height 17
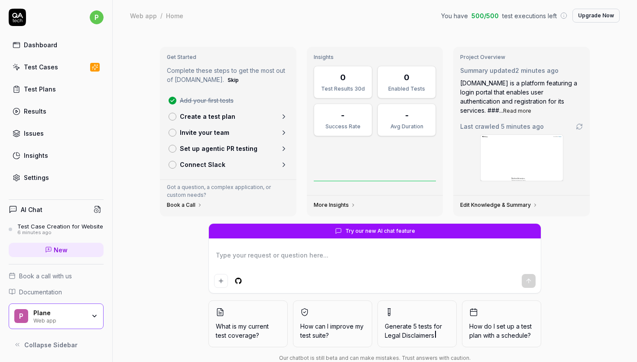
click at [50, 74] on link "Test Cases" at bounding box center [56, 66] width 95 height 17
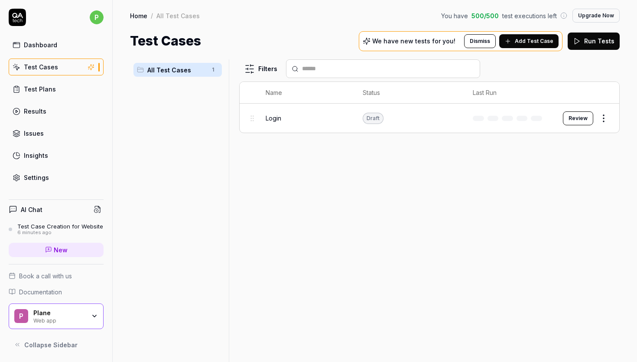
click at [329, 121] on div "Login" at bounding box center [306, 117] width 80 height 9
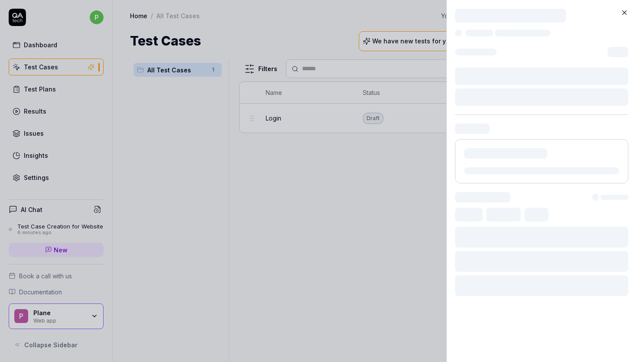
click at [577, 116] on div at bounding box center [541, 152] width 173 height 305
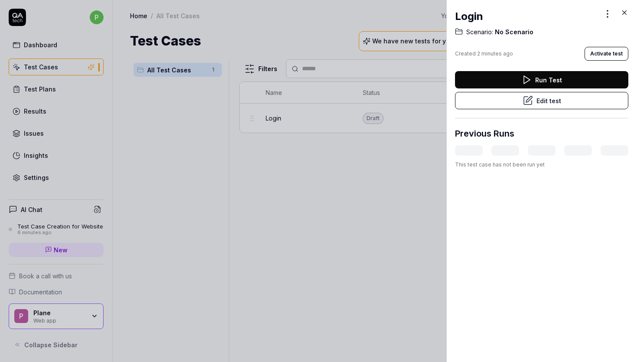
click at [549, 101] on button "Edit test" at bounding box center [541, 100] width 173 height 17
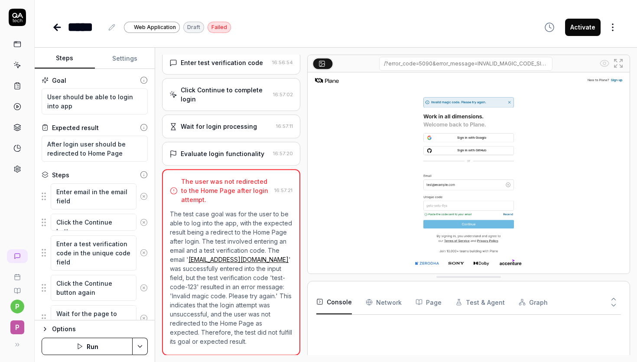
scroll to position [99, 0]
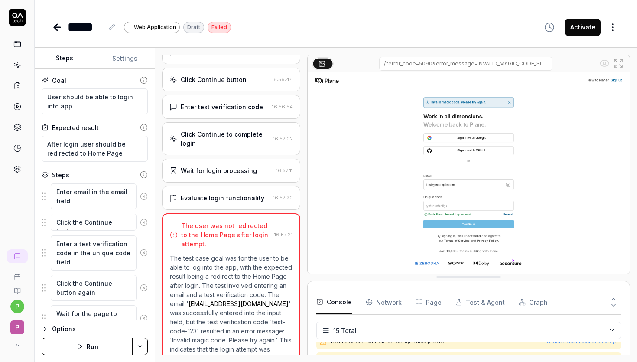
scroll to position [44, 0]
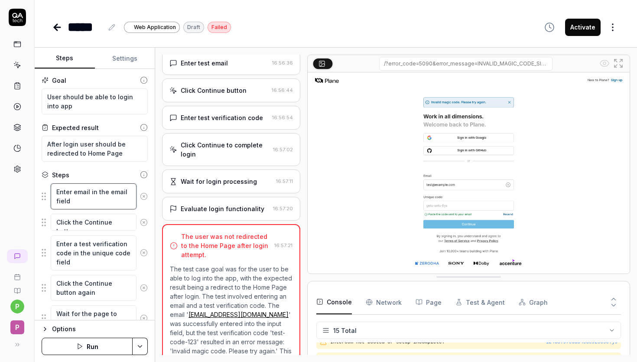
click at [85, 203] on textarea "Enter email in the email field" at bounding box center [94, 196] width 86 height 26
click at [89, 227] on textarea "Click the Continue button" at bounding box center [94, 222] width 86 height 17
click at [88, 252] on textarea "Enter a test verification code in the unique code field" at bounding box center [94, 252] width 86 height 35
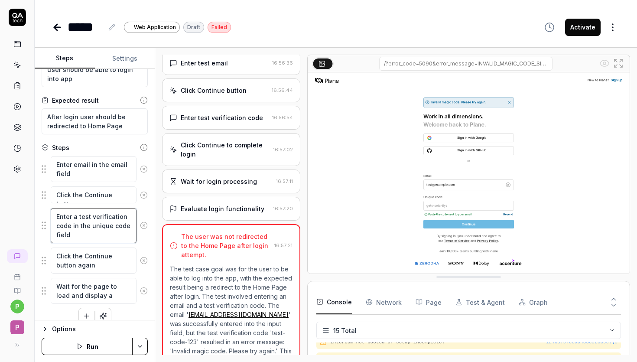
scroll to position [38, 0]
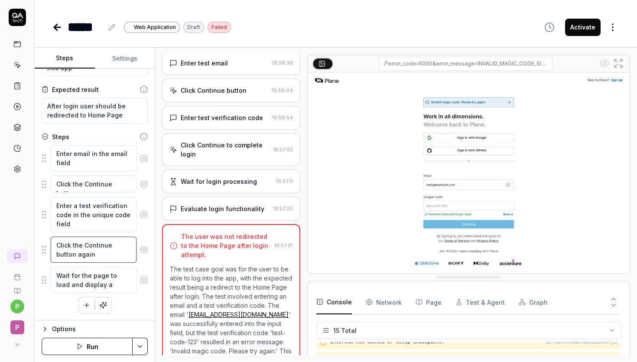
click at [78, 253] on textarea "Click the Continue button again" at bounding box center [94, 250] width 86 height 26
click at [102, 274] on textarea "Wait for the page to load and display a message" at bounding box center [94, 280] width 86 height 26
click at [59, 328] on div "Options" at bounding box center [100, 329] width 96 height 10
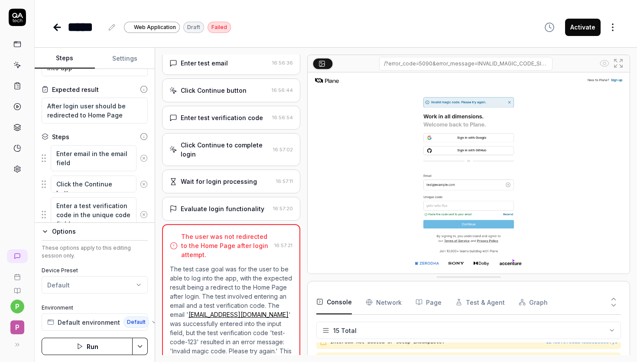
click at [95, 287] on html "p P ***** Web Application Draft Failed Activate Steps Settings Goal User should…" at bounding box center [318, 213] width 637 height 427
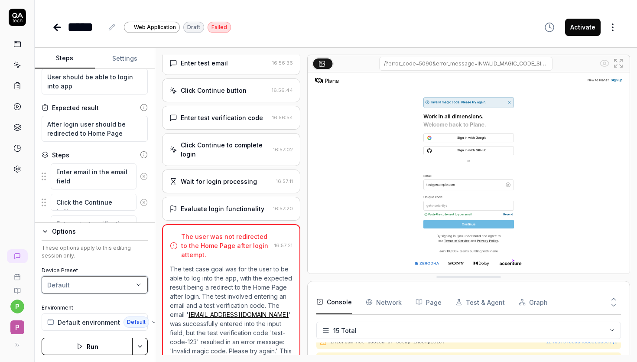
scroll to position [29, 0]
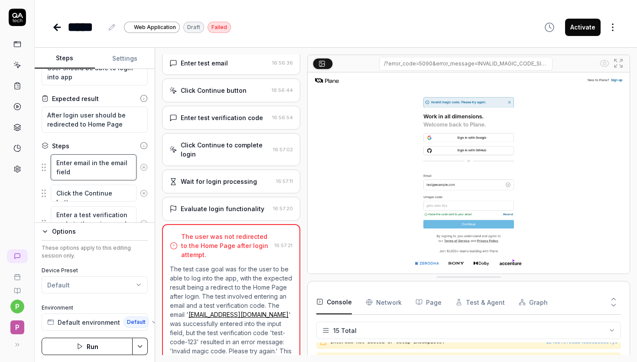
click at [91, 161] on textarea "Enter email in the email field" at bounding box center [94, 167] width 86 height 26
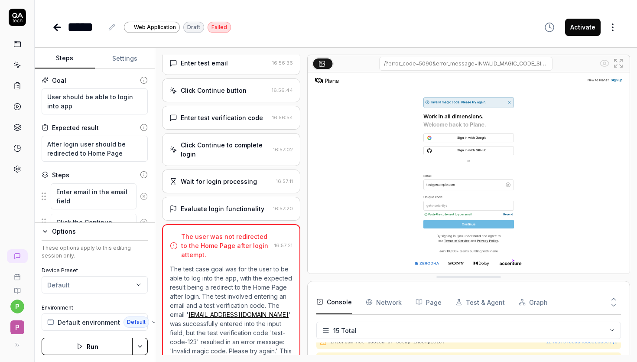
click at [454, 65] on input "/?error_code=5090&error_message=INVALID_MAGIC_CODE_SIGN_IN&email=test%40example…" at bounding box center [465, 64] width 173 height 14
click at [530, 65] on input "/?error_code=5090&error_message=INVALID_MAGIC_CODE_SIGN_IN&email=test%40example…" at bounding box center [465, 64] width 173 height 14
click at [450, 174] on img at bounding box center [469, 172] width 322 height 201
click at [510, 184] on img at bounding box center [469, 172] width 322 height 201
click at [506, 185] on img at bounding box center [469, 172] width 322 height 201
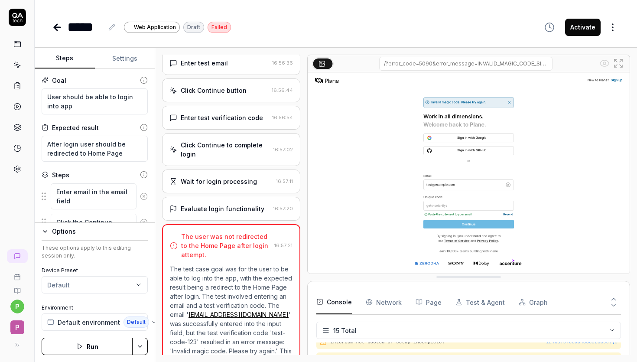
click at [618, 64] on icon at bounding box center [618, 63] width 10 height 10
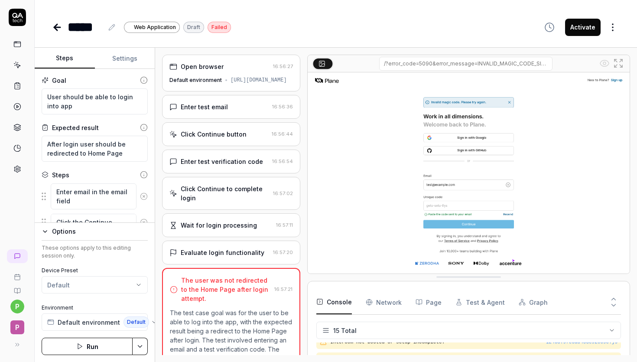
click at [215, 107] on div "Enter test email" at bounding box center [204, 106] width 47 height 9
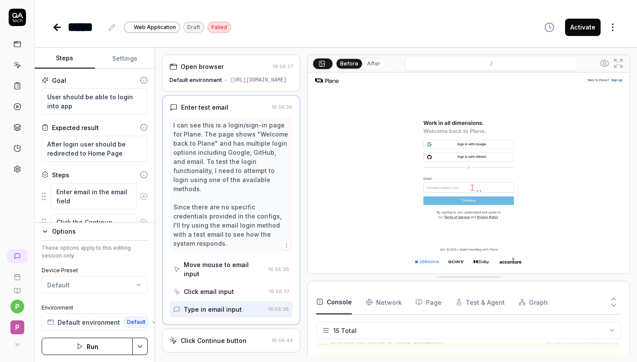
click at [208, 287] on div "Click email input" at bounding box center [209, 291] width 50 height 9
click at [204, 301] on div "Type in email input" at bounding box center [218, 309] width 91 height 16
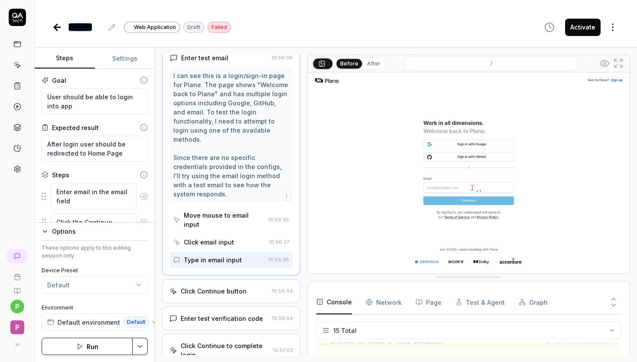
scroll to position [90, 0]
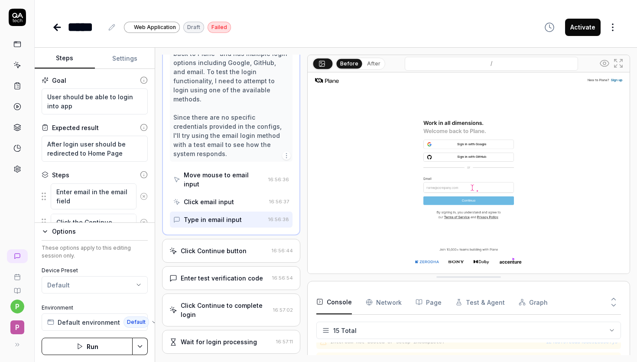
click at [247, 239] on div "Click Continue button 16:56:44" at bounding box center [231, 251] width 138 height 24
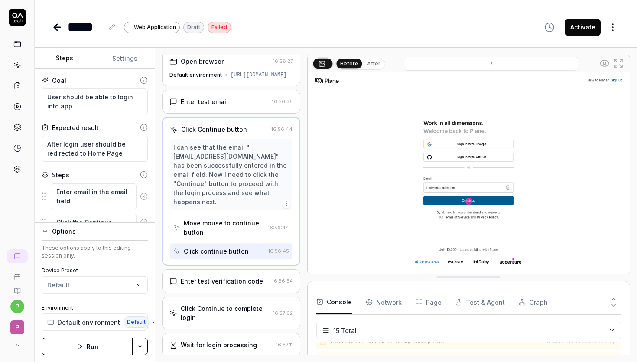
scroll to position [0, 0]
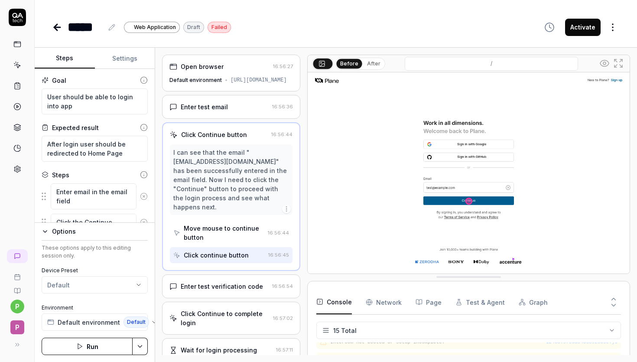
click at [129, 60] on button "Settings" at bounding box center [125, 58] width 60 height 21
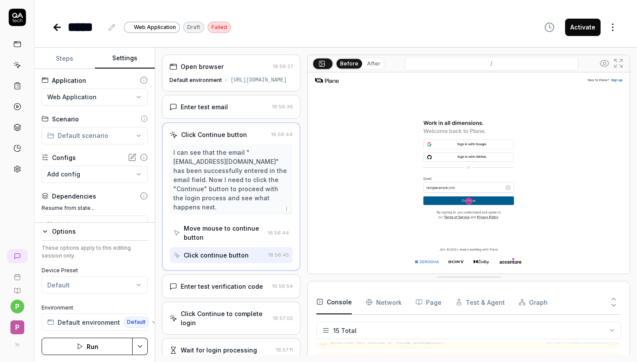
click at [130, 171] on body "**********" at bounding box center [318, 213] width 637 height 427
click at [575, 25] on button "Activate" at bounding box center [583, 27] width 36 height 17
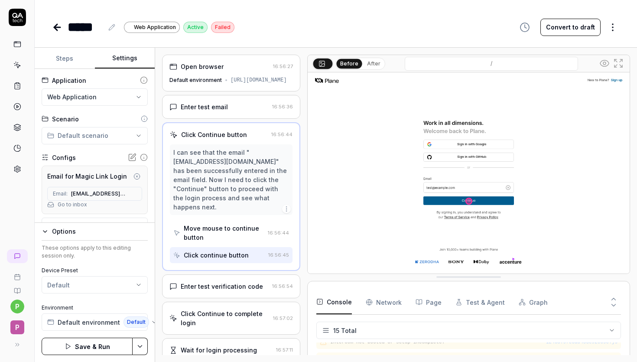
click at [65, 26] on div "***** Web Application Active Failed" at bounding box center [143, 26] width 182 height 19
click at [59, 27] on icon at bounding box center [57, 27] width 6 height 0
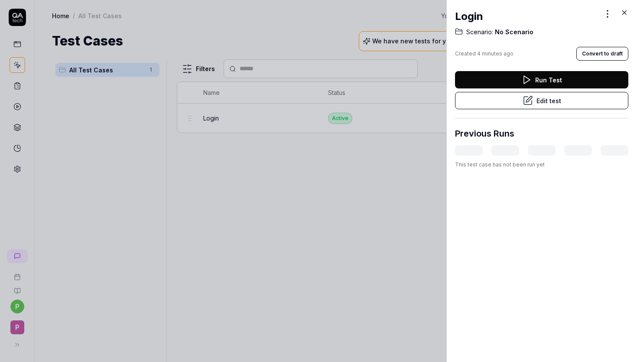
click at [555, 80] on button "Run Test" at bounding box center [541, 79] width 173 height 17
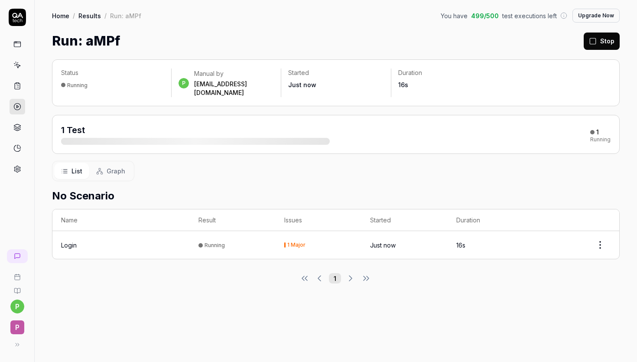
click at [555, 127] on div "1 Test 1 Running" at bounding box center [335, 134] width 549 height 21
click at [74, 125] on span "1 Test" at bounding box center [73, 130] width 24 height 10
click at [141, 129] on div "1 Test" at bounding box center [195, 134] width 269 height 21
click at [211, 242] on div "Running" at bounding box center [214, 245] width 20 height 6
click at [297, 242] on div "1 Major" at bounding box center [296, 244] width 18 height 5
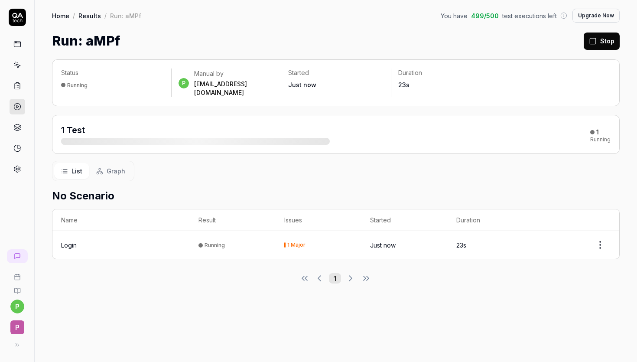
click at [389, 231] on td "Just now" at bounding box center [404, 245] width 86 height 28
click at [428, 242] on td "A minute ago" at bounding box center [404, 245] width 86 height 28
click at [604, 231] on th at bounding box center [576, 220] width 86 height 22
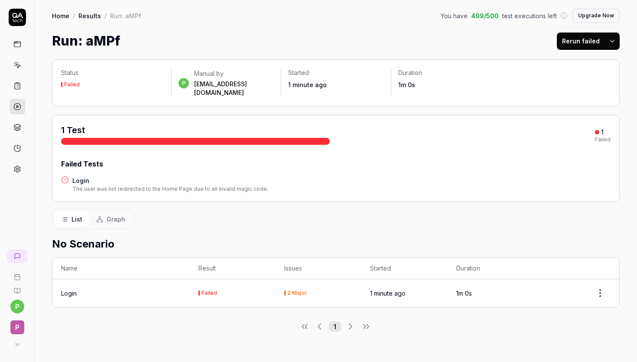
click at [137, 185] on div "The user was not redirected to the Home Page due to an invalid magic code." at bounding box center [170, 189] width 196 height 8
click at [66, 176] on icon at bounding box center [65, 180] width 8 height 8
click at [107, 214] on span "Graph" at bounding box center [116, 218] width 19 height 9
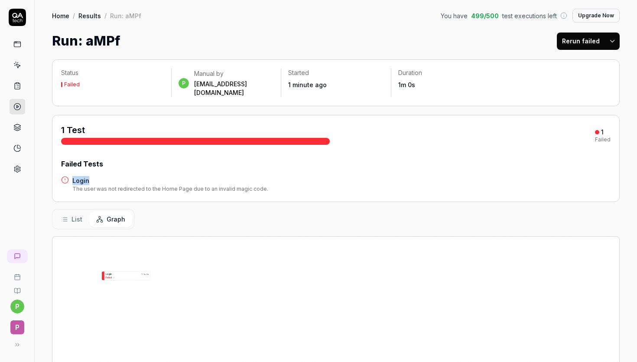
click at [115, 276] on div "Failed" at bounding box center [127, 277] width 43 height 3
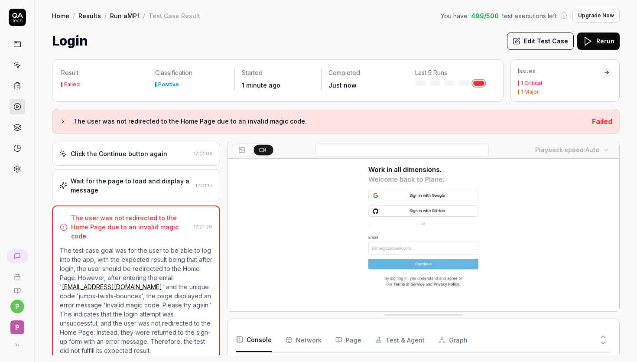
scroll to position [49, 0]
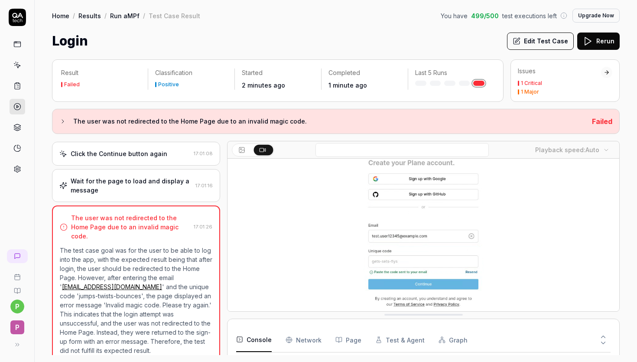
click at [552, 39] on button "Edit Test Case" at bounding box center [540, 40] width 67 height 17
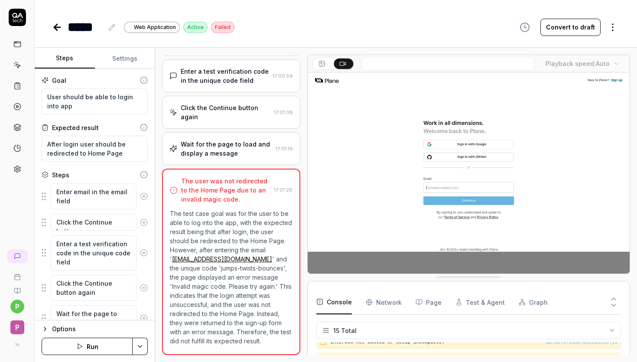
scroll to position [90, 0]
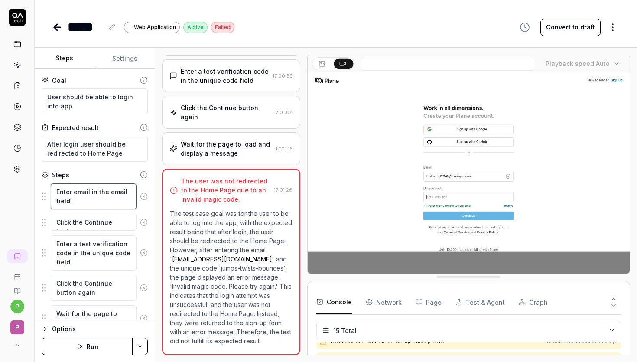
click at [74, 194] on textarea "Enter email in the email field" at bounding box center [94, 196] width 86 height 26
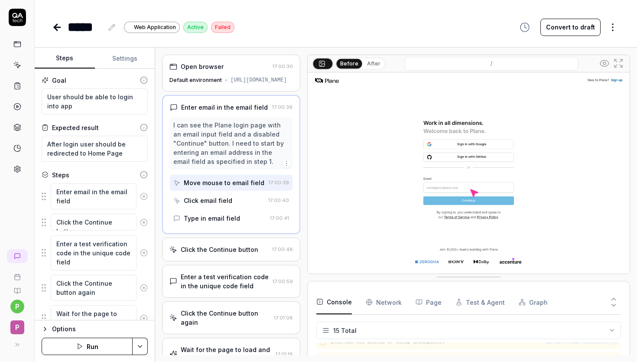
click at [131, 58] on button "Settings" at bounding box center [125, 58] width 60 height 21
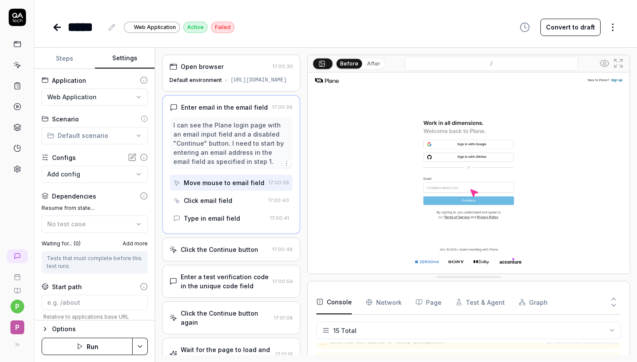
type textarea "*"
click at [89, 175] on body "**********" at bounding box center [318, 213] width 637 height 427
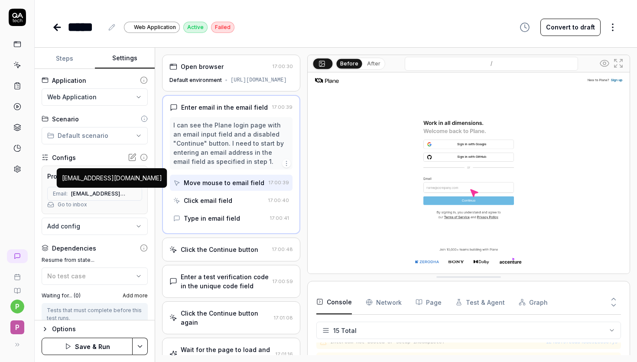
click at [116, 195] on span "prj-zy5q7o@qatech.email" at bounding box center [98, 194] width 55 height 8
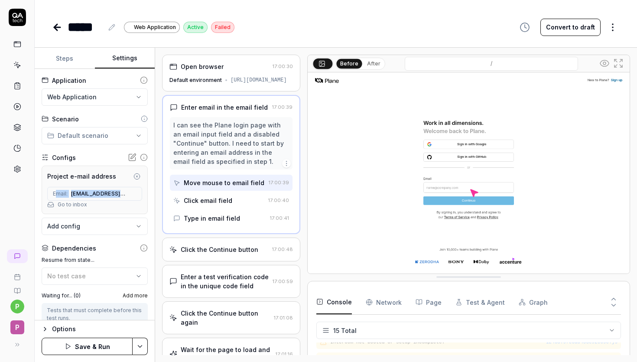
drag, startPoint x: 116, startPoint y: 195, endPoint x: 55, endPoint y: 190, distance: 61.3
click at [55, 190] on div "Email: prj-zy5q7o@qatech.email" at bounding box center [94, 194] width 95 height 14
click at [130, 156] on icon at bounding box center [132, 157] width 9 height 9
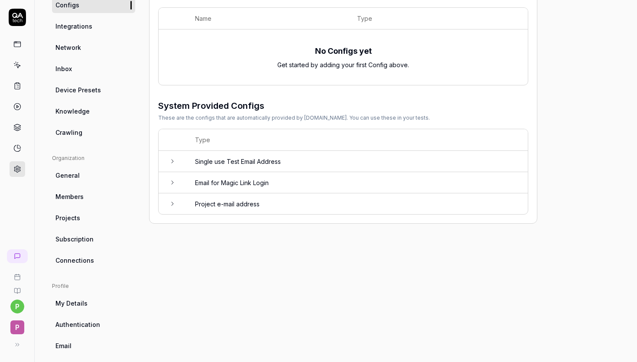
scroll to position [129, 0]
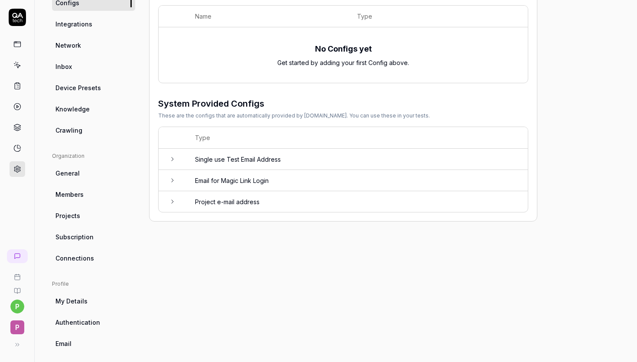
click at [243, 154] on td "Single use Test Email Address" at bounding box center [356, 159] width 341 height 21
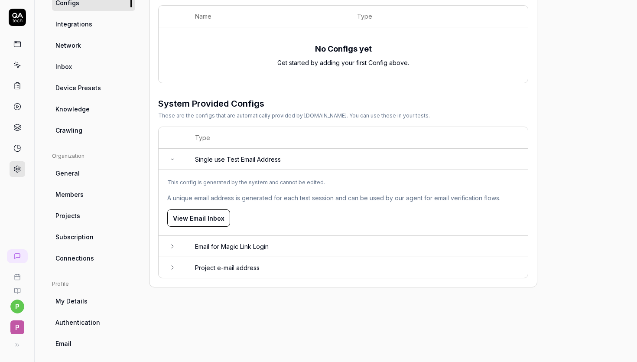
click at [243, 154] on td "Single use Test Email Address" at bounding box center [356, 159] width 341 height 21
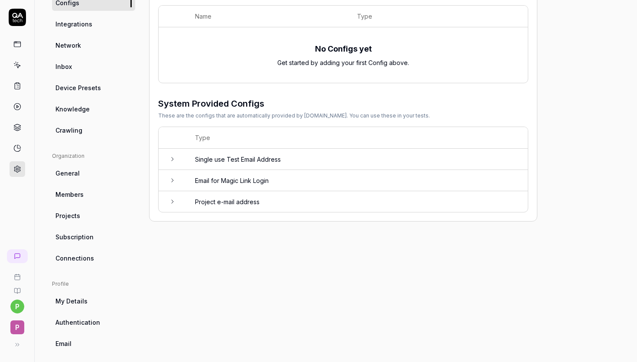
click at [240, 200] on td "Project e-mail address" at bounding box center [356, 201] width 341 height 21
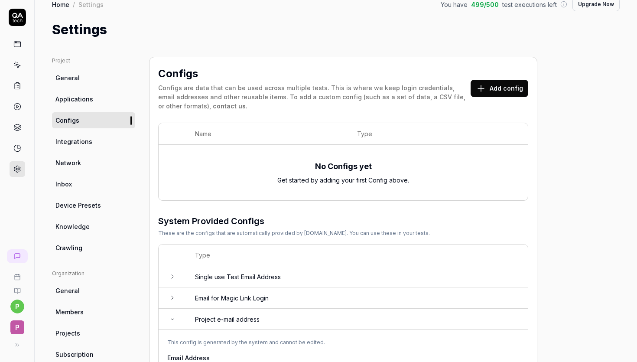
scroll to position [0, 0]
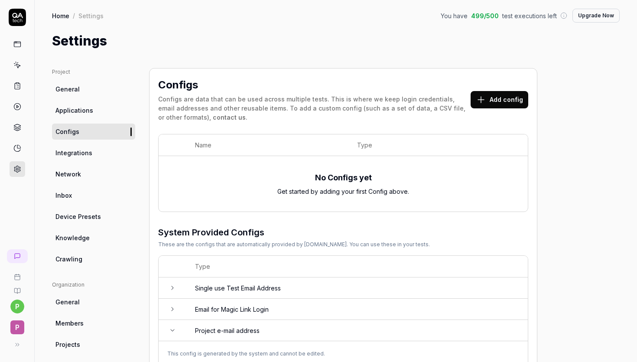
click at [508, 100] on button "Add config" at bounding box center [499, 99] width 58 height 17
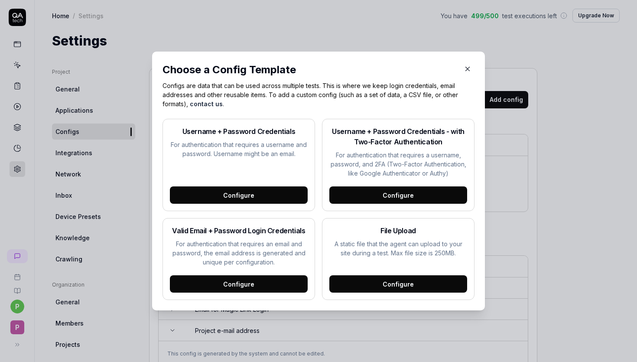
click at [223, 201] on div "Configure" at bounding box center [239, 194] width 138 height 17
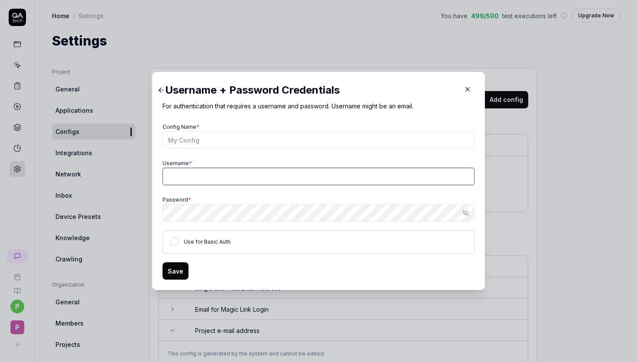
type input "[EMAIL_ADDRESS][DOMAIN_NAME]"
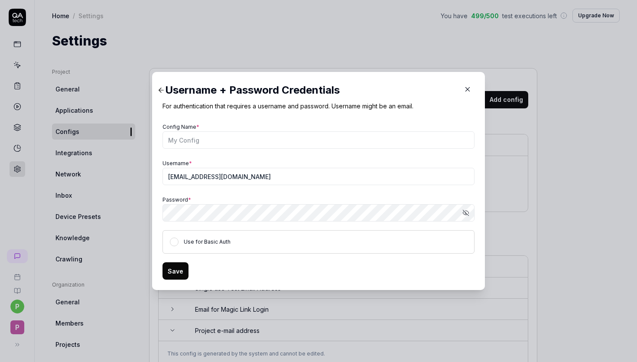
click at [466, 212] on icon "button" at bounding box center [465, 212] width 7 height 7
click at [118, 212] on div "​ Username + Password Credentials For authentication that requires a username a…" at bounding box center [318, 181] width 637 height 362
click at [173, 268] on button "Save" at bounding box center [175, 270] width 26 height 17
click at [182, 142] on input "Config Name *" at bounding box center [318, 139] width 312 height 17
type input "Pshukla login"
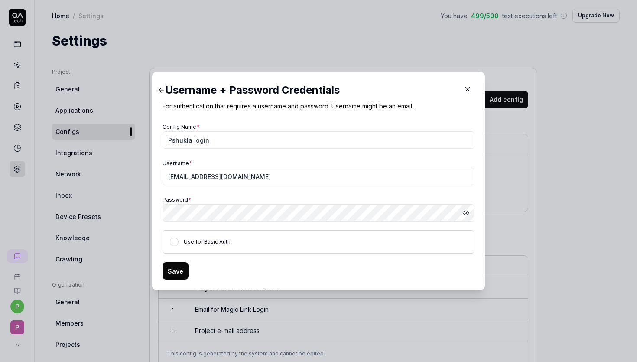
click at [172, 269] on button "Save" at bounding box center [175, 270] width 26 height 17
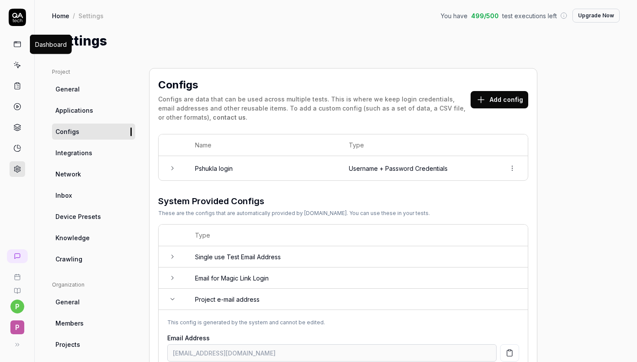
click at [17, 48] on icon at bounding box center [17, 44] width 8 height 8
click at [16, 62] on icon at bounding box center [17, 65] width 8 height 8
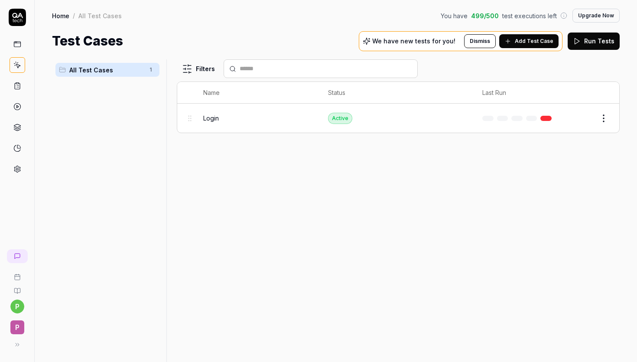
click at [584, 113] on button "Edit" at bounding box center [582, 118] width 21 height 14
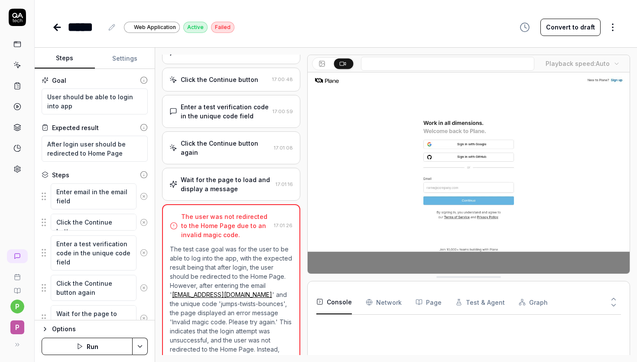
click at [127, 60] on button "Settings" at bounding box center [125, 58] width 60 height 21
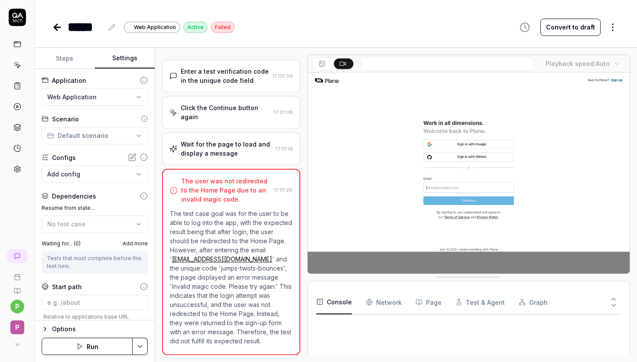
scroll to position [90, 0]
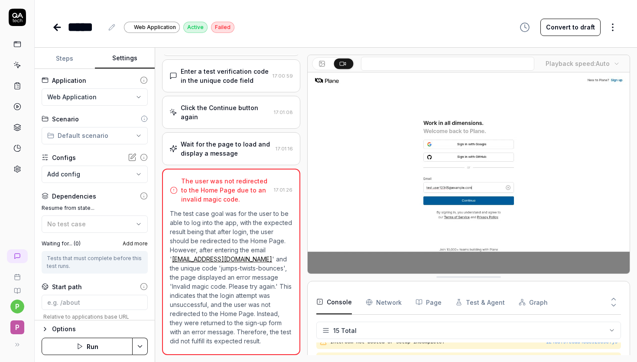
click at [86, 173] on body "**********" at bounding box center [318, 213] width 637 height 427
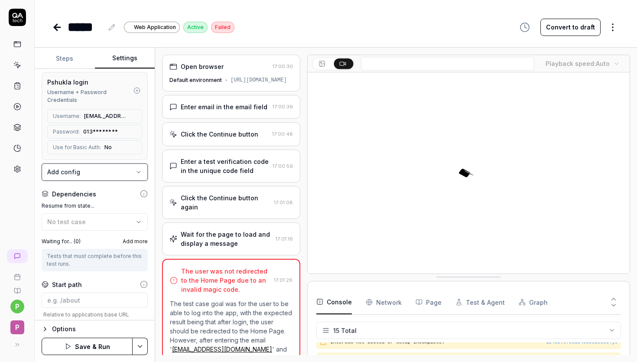
scroll to position [156, 0]
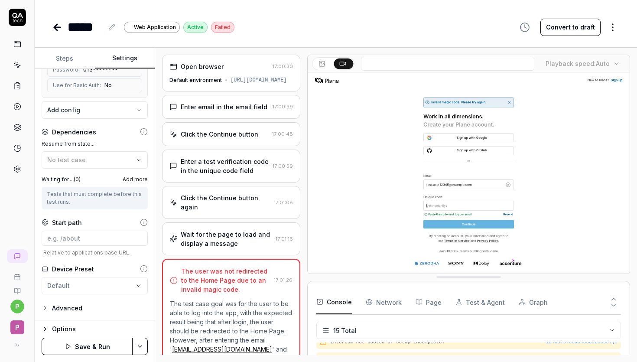
click at [139, 346] on html "**********" at bounding box center [318, 213] width 637 height 427
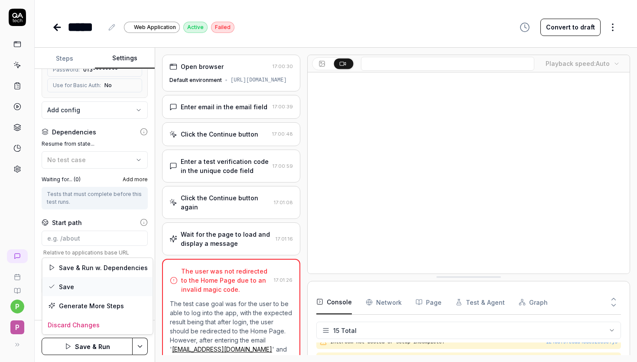
click at [77, 284] on div "Save" at bounding box center [97, 286] width 110 height 19
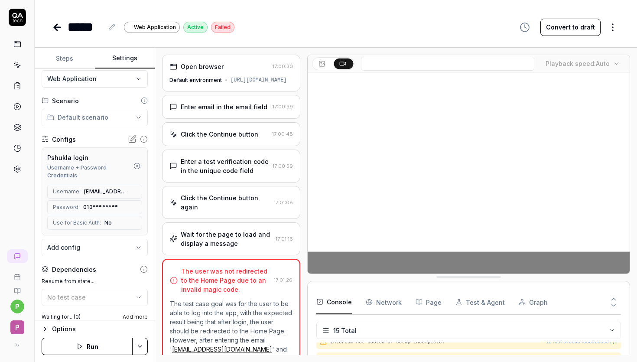
scroll to position [0, 0]
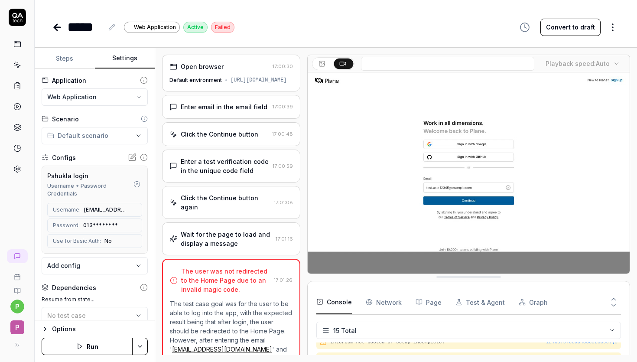
click at [81, 343] on icon "button" at bounding box center [79, 346] width 7 height 7
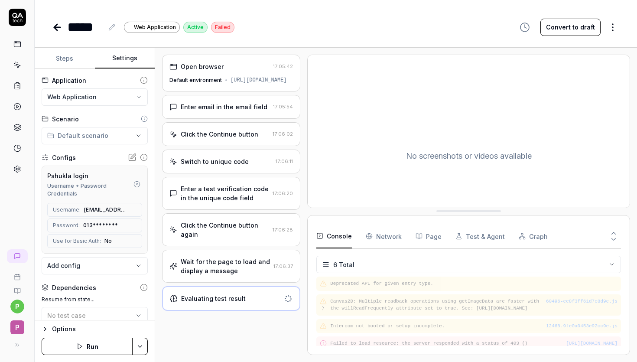
drag, startPoint x: 451, startPoint y: 259, endPoint x: 452, endPoint y: 211, distance: 48.5
click at [376, 240] on Requests "Network" at bounding box center [384, 236] width 36 height 24
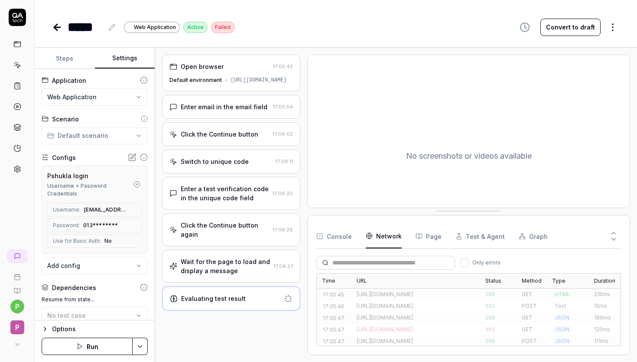
click at [481, 239] on button "Test & Agent" at bounding box center [479, 236] width 49 height 24
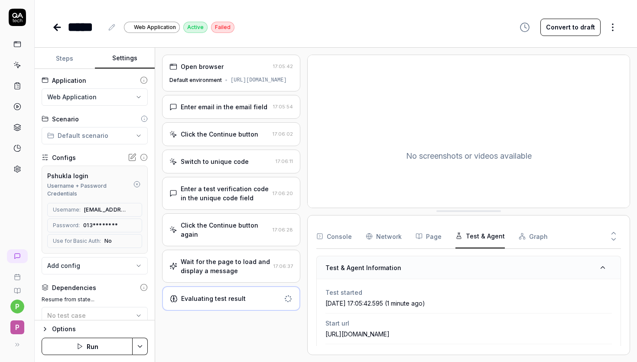
click at [436, 238] on button "Page" at bounding box center [428, 236] width 26 height 24
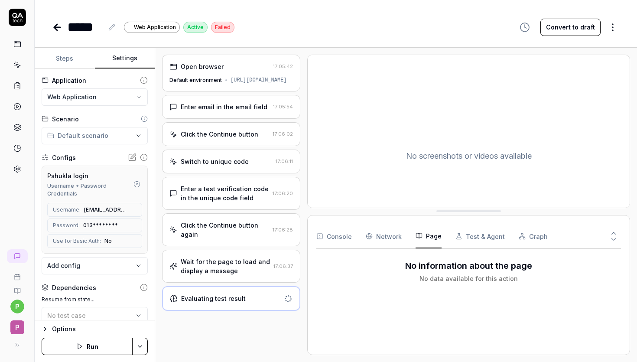
click at [331, 238] on button "Console" at bounding box center [334, 236] width 36 height 24
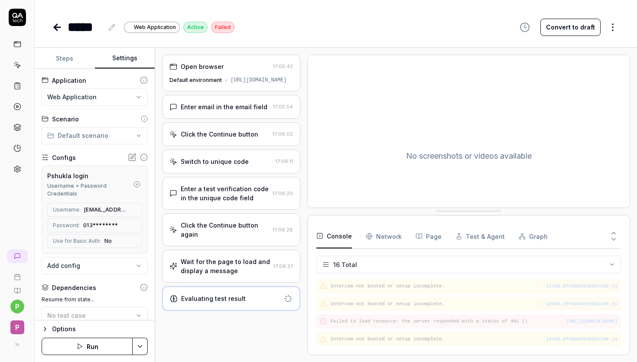
scroll to position [243, 0]
click at [379, 237] on Requests "Network" at bounding box center [384, 236] width 36 height 24
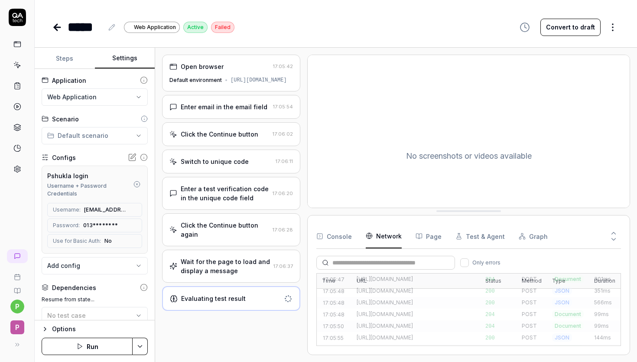
scroll to position [0, 0]
click at [62, 60] on button "Steps" at bounding box center [65, 58] width 60 height 21
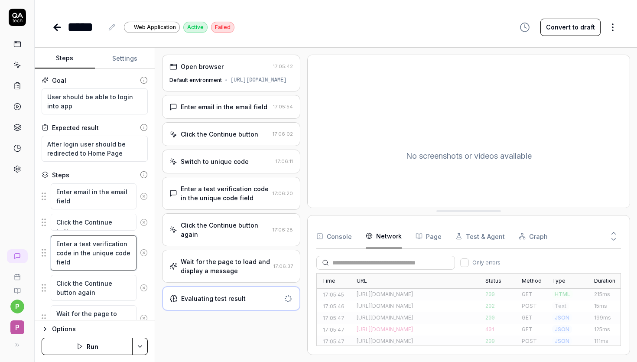
click at [78, 256] on textarea "Enter a test verification code in the unique code field" at bounding box center [94, 252] width 86 height 35
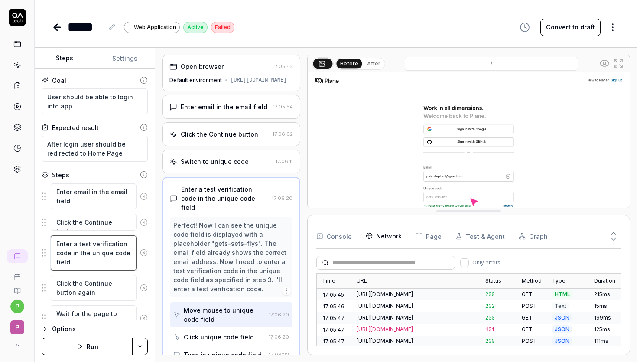
drag, startPoint x: 69, startPoint y: 263, endPoint x: 78, endPoint y: 245, distance: 20.0
click at [78, 245] on textarea "Enter a test verification code in the unique code field" at bounding box center [94, 252] width 86 height 35
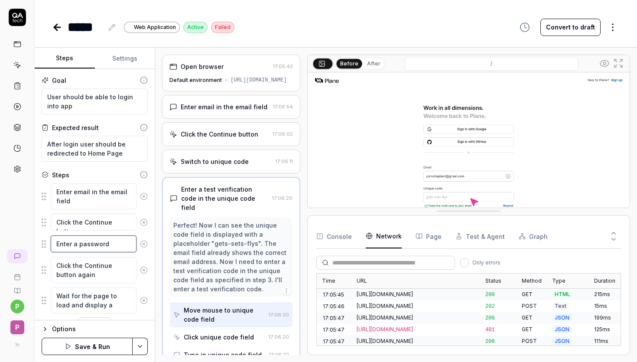
type textarea "Enter a password"
click at [139, 349] on html "p P ***** Web Application Active Failed Convert to draft Steps Settings Goal Us…" at bounding box center [318, 213] width 637 height 427
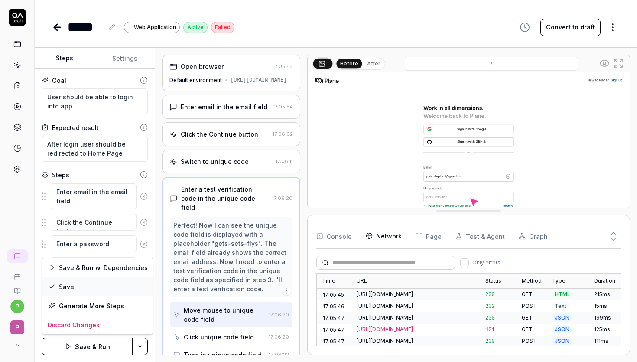
click at [85, 289] on div "Save" at bounding box center [97, 286] width 110 height 19
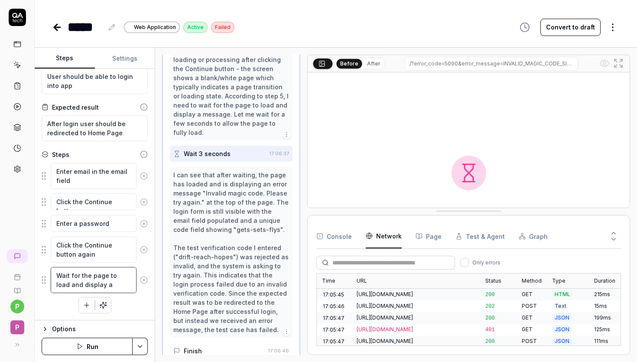
scroll to position [241, 0]
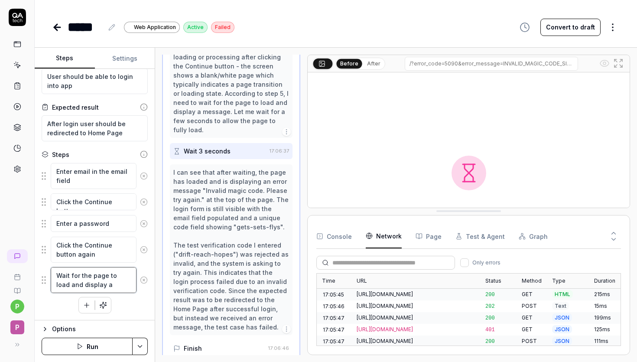
drag, startPoint x: 123, startPoint y: 285, endPoint x: 47, endPoint y: 272, distance: 76.8
click at [47, 272] on div "Wait for the page to load and display a message" at bounding box center [95, 279] width 106 height 27
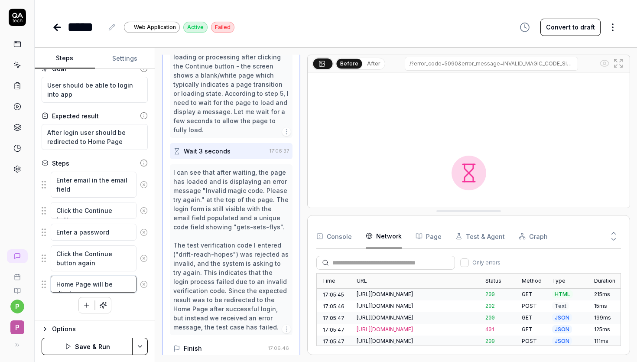
scroll to position [20, 0]
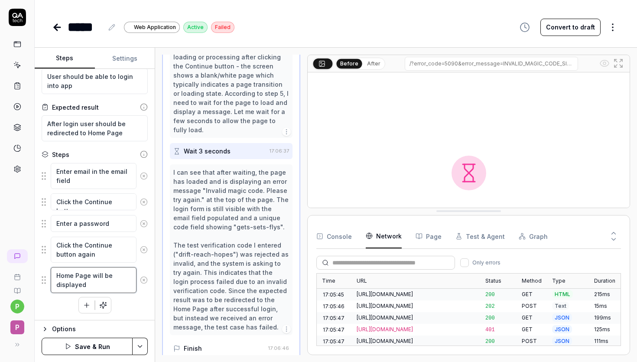
type textarea "Home Page will be displayed"
click at [141, 349] on html "p P ***** Web Application Active Failed Convert to draft Steps Settings Goal Us…" at bounding box center [318, 213] width 637 height 427
click at [77, 287] on div "Save" at bounding box center [97, 286] width 110 height 19
click at [89, 346] on button "Run" at bounding box center [87, 345] width 91 height 17
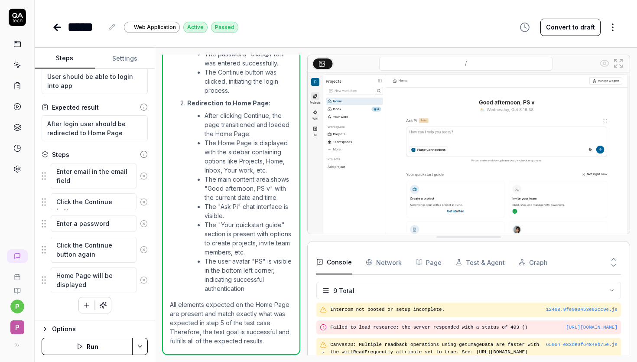
drag, startPoint x: 434, startPoint y: 276, endPoint x: 442, endPoint y: 236, distance: 40.6
click at [112, 25] on icon at bounding box center [111, 27] width 7 height 7
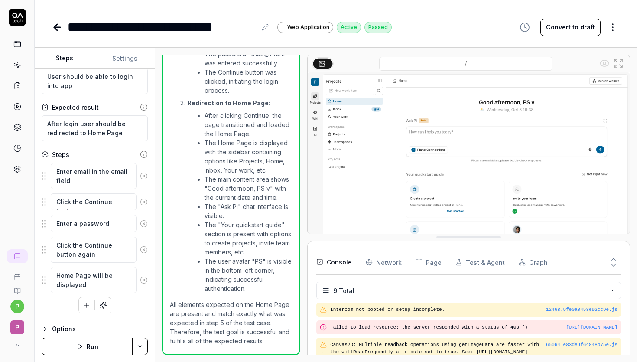
click at [143, 348] on html "**********" at bounding box center [318, 213] width 637 height 427
click at [59, 27] on html "**********" at bounding box center [318, 213] width 637 height 427
click at [59, 27] on icon at bounding box center [57, 27] width 6 height 0
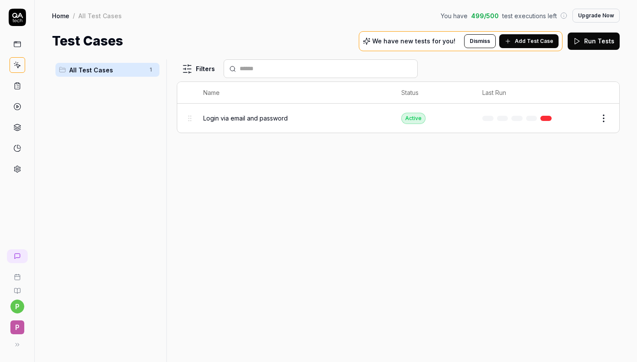
click at [541, 41] on span "Add Test Case" at bounding box center [534, 41] width 39 height 8
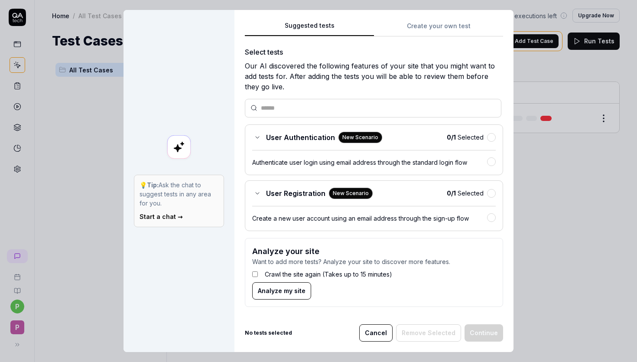
click at [435, 26] on button "Create your own test" at bounding box center [438, 29] width 129 height 16
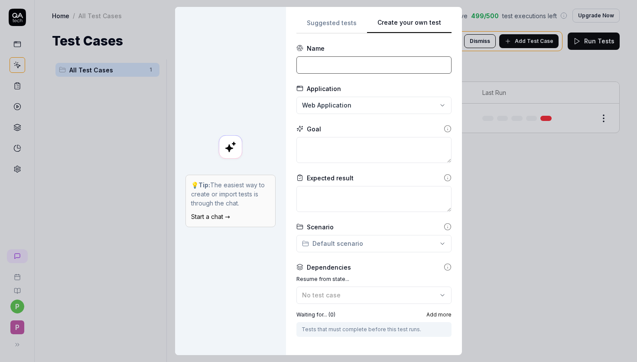
click at [320, 65] on input at bounding box center [373, 64] width 155 height 17
type input "Project creation"
click at [331, 148] on textarea at bounding box center [373, 150] width 155 height 26
type textarea "C"
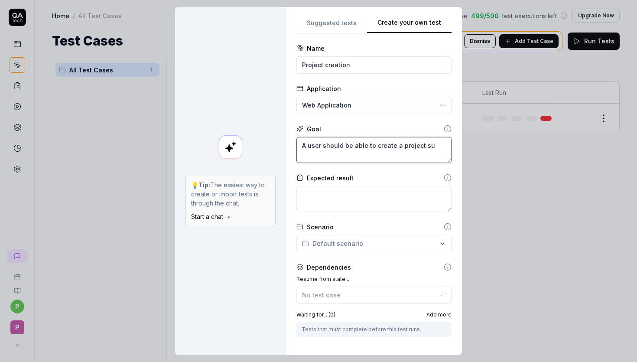
click at [331, 148] on textarea "A user should be able to create a project su" at bounding box center [373, 150] width 155 height 26
click at [431, 145] on textarea "A user should be able to create a project su" at bounding box center [373, 150] width 155 height 26
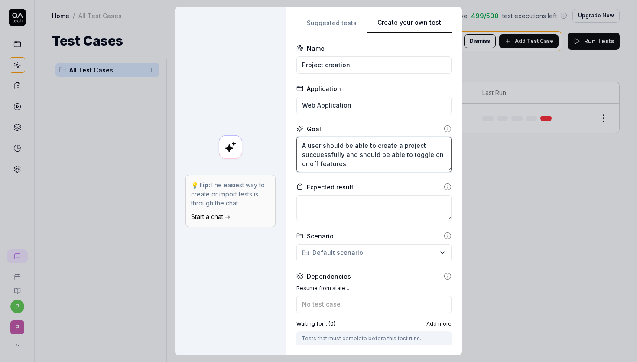
type textarea "A user should be able to create a project succuessfully and should be able to t…"
click at [357, 204] on textarea at bounding box center [373, 208] width 155 height 26
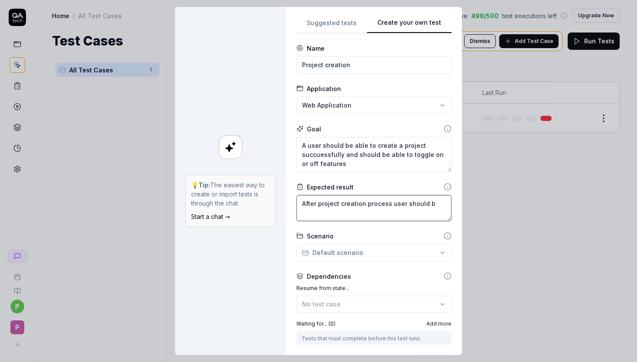
click at [357, 204] on textarea "After project creation process user should b" at bounding box center [373, 208] width 155 height 26
click at [437, 204] on textarea "After project creation process user should b" at bounding box center [373, 208] width 155 height 26
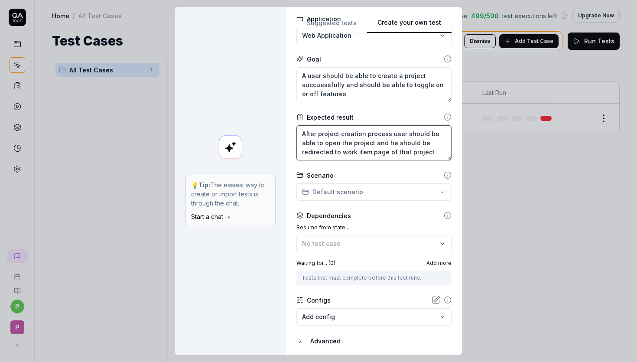
scroll to position [70, 0]
type textarea "After project creation process user should be able to open the project and he s…"
click at [346, 246] on div "No test case" at bounding box center [369, 242] width 135 height 9
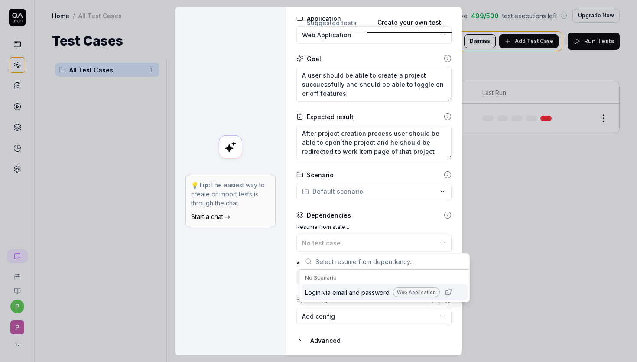
click at [337, 289] on span "Login via email and password" at bounding box center [347, 292] width 84 height 9
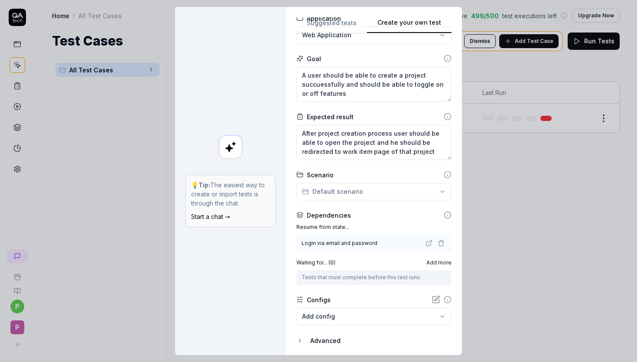
click at [367, 275] on div "Tests that must complete before this test runs." at bounding box center [374, 277] width 145 height 8
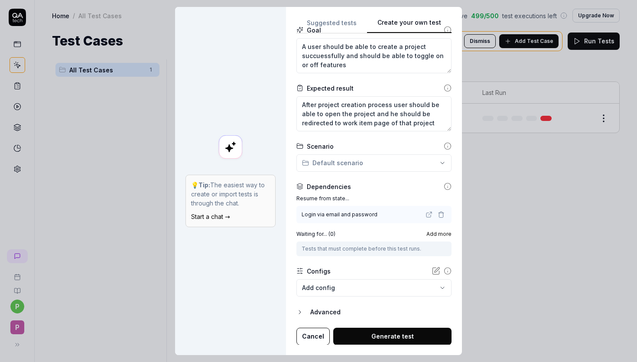
scroll to position [98, 0]
click at [356, 286] on body "p P Home / All Test Cases You have 499 / 500 test executions left Upgrade Now H…" at bounding box center [318, 213] width 637 height 427
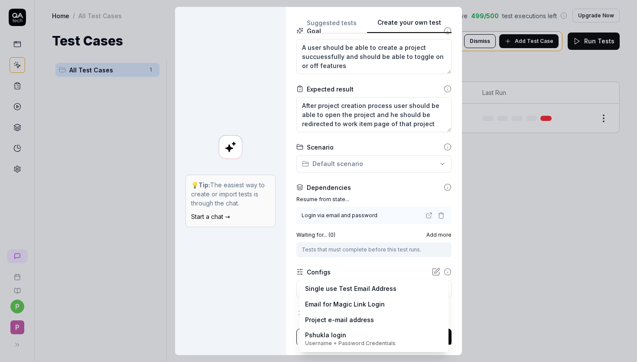
click at [294, 256] on div "**********" at bounding box center [318, 181] width 637 height 362
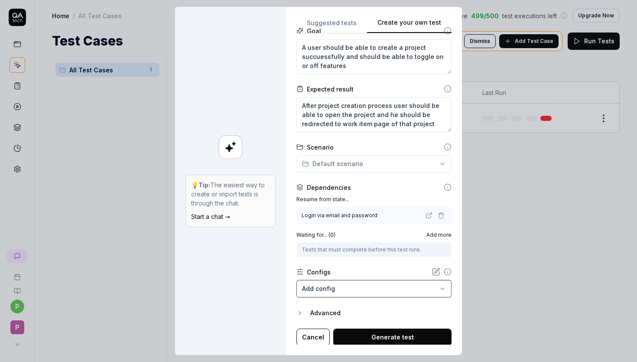
scroll to position [99, 0]
click at [361, 334] on button "Generate test" at bounding box center [392, 335] width 118 height 17
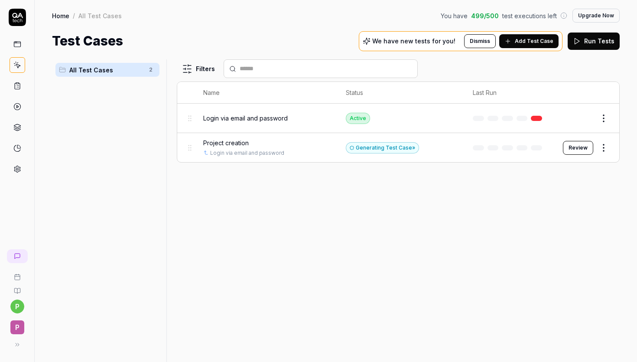
click at [582, 144] on button "Review" at bounding box center [578, 148] width 30 height 14
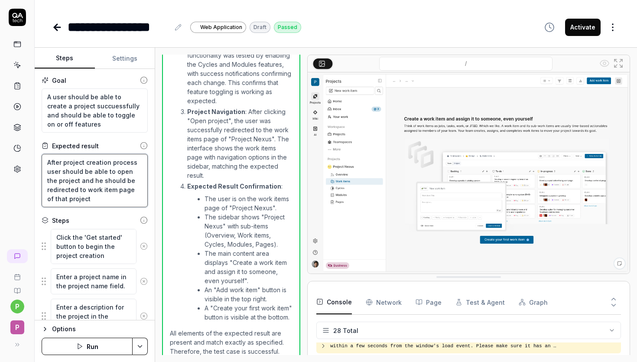
click at [92, 199] on textarea "After project creation process user should be able to open the project and he s…" at bounding box center [95, 180] width 106 height 53
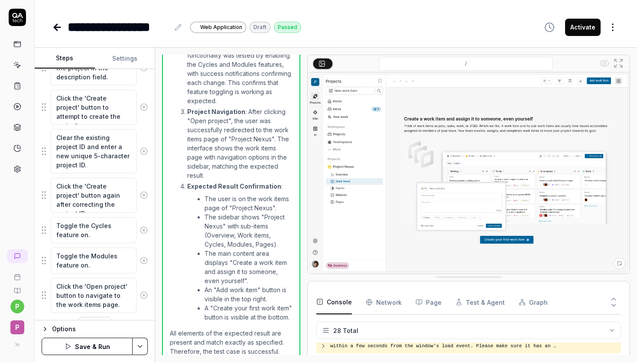
scroll to position [277, 0]
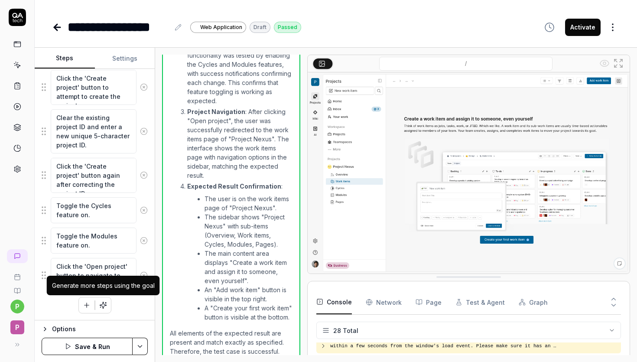
type textarea "After project creation process user should be able to open the project and he s…"
click at [104, 299] on button "button" at bounding box center [103, 305] width 16 height 16
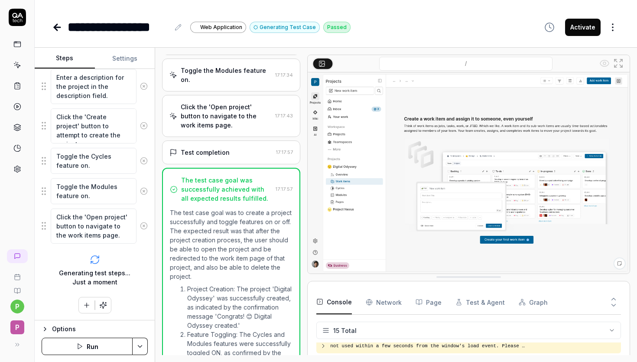
scroll to position [387, 0]
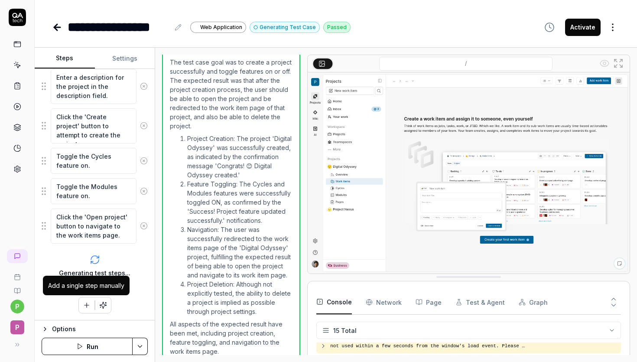
click at [85, 303] on icon "button" at bounding box center [87, 305] width 8 height 8
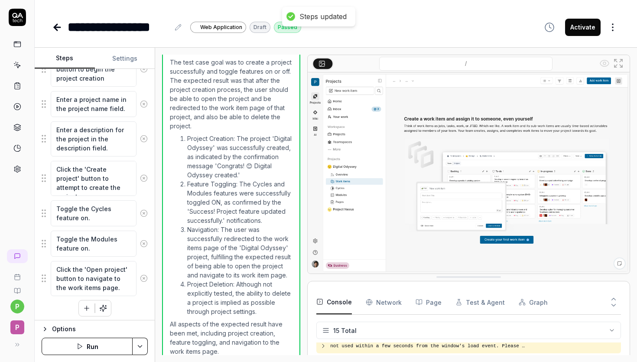
scroll to position [565, 0]
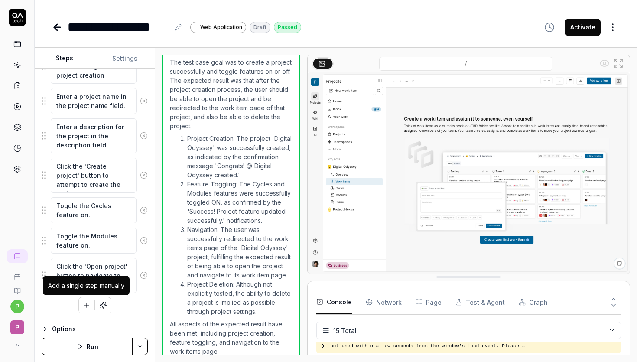
click at [81, 304] on button "button" at bounding box center [87, 305] width 16 height 16
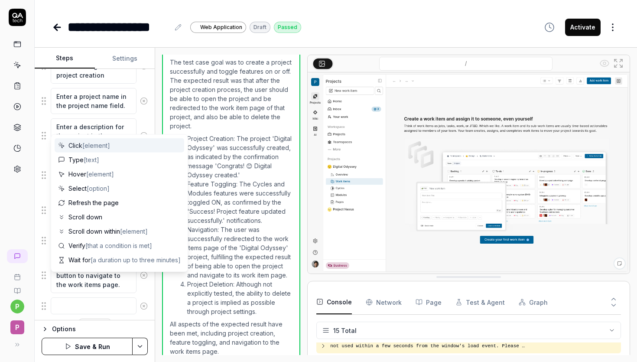
scroll to position [587, 0]
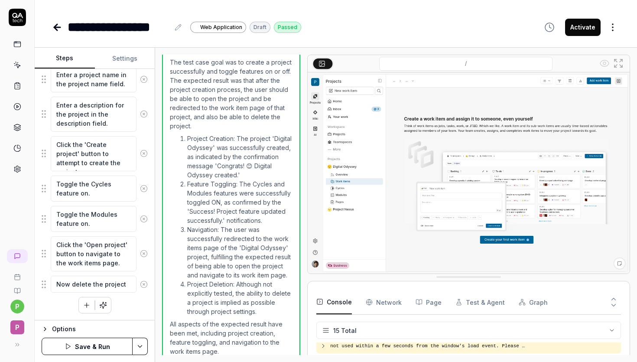
type textarea "Now delete the project"
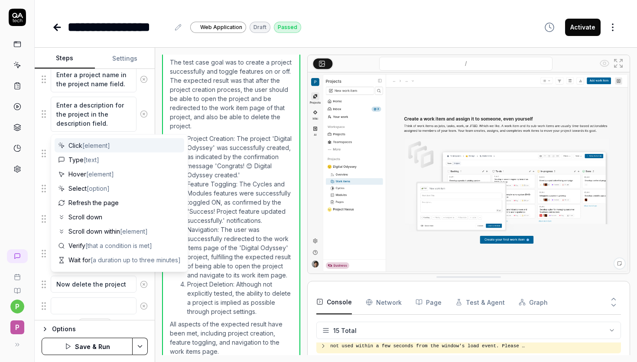
scroll to position [609, 0]
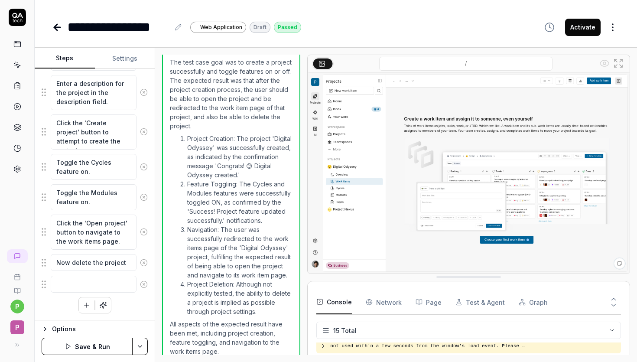
click at [140, 344] on html "**********" at bounding box center [318, 213] width 637 height 427
click at [83, 285] on div "Save" at bounding box center [97, 286] width 110 height 19
click at [97, 347] on button "Run" at bounding box center [87, 345] width 91 height 17
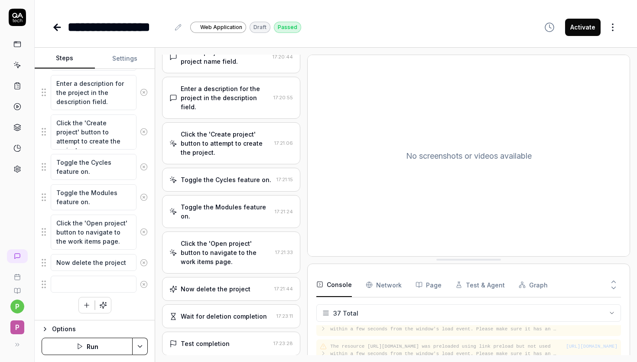
scroll to position [821, 0]
click at [387, 283] on Requests "Network" at bounding box center [384, 284] width 36 height 24
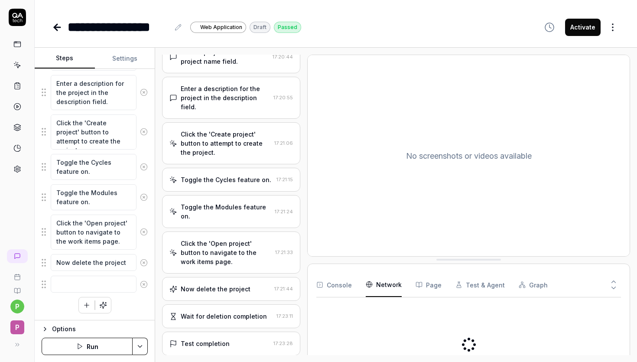
click at [413, 265] on div "Console Network Page Test & Agent Graph" at bounding box center [468, 328] width 323 height 130
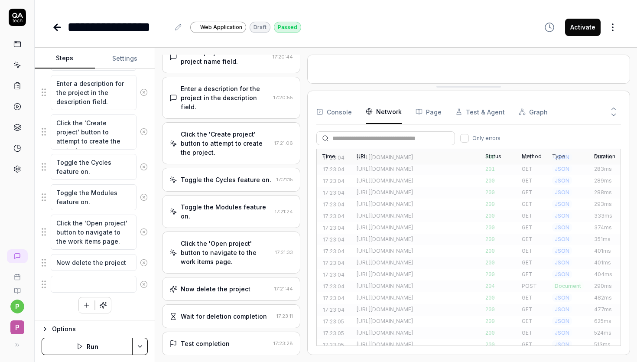
scroll to position [3478, 0]
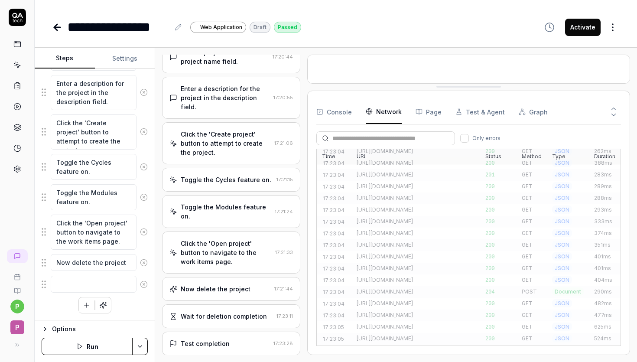
drag, startPoint x: 410, startPoint y: 263, endPoint x: 414, endPoint y: 89, distance: 173.3
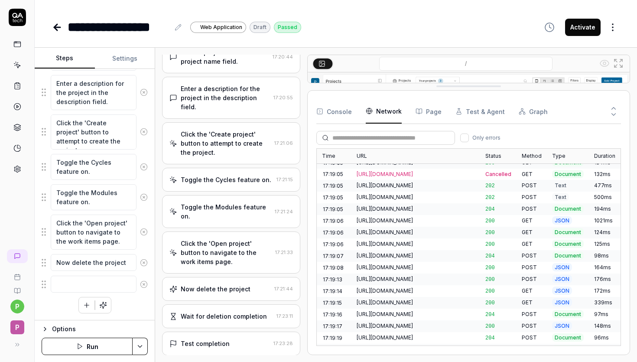
scroll to position [595, 0]
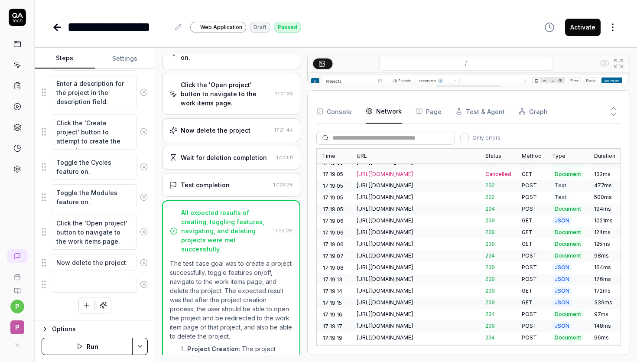
click at [177, 29] on icon at bounding box center [178, 27] width 7 height 7
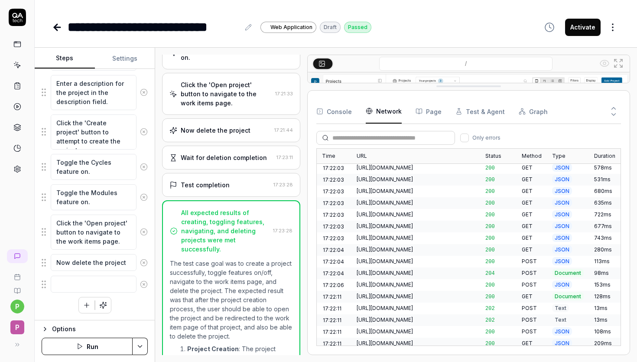
scroll to position [2635, 0]
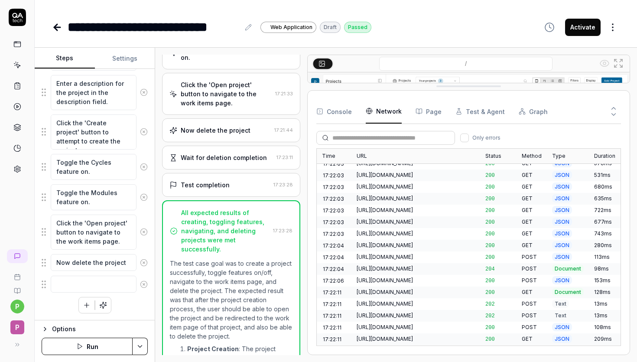
click at [610, 29] on html "**********" at bounding box center [318, 213] width 637 height 427
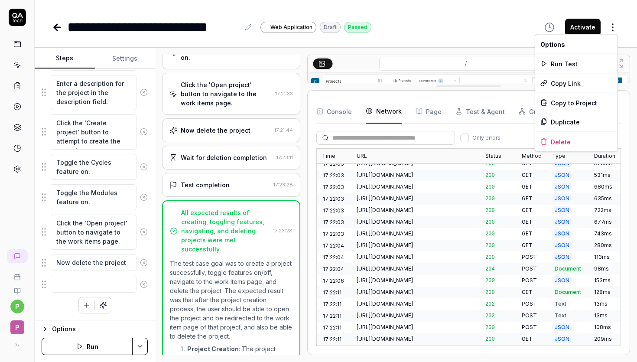
click at [588, 28] on html "**********" at bounding box center [318, 213] width 637 height 427
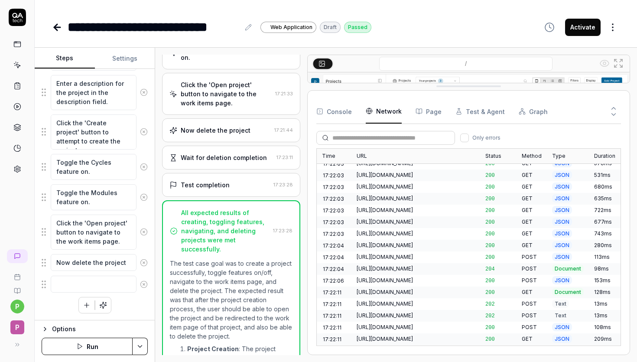
click at [584, 32] on button "Activate" at bounding box center [583, 27] width 36 height 17
click at [55, 29] on icon at bounding box center [55, 27] width 3 height 6
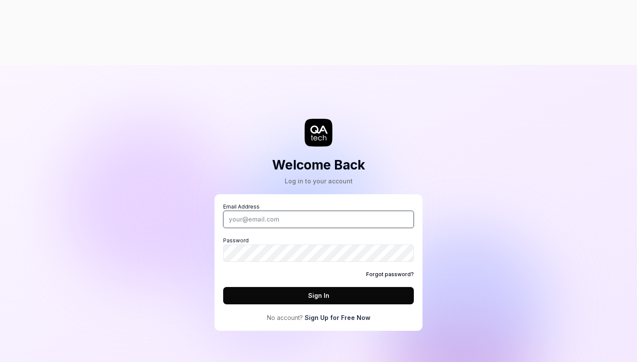
type input "pshuklaplanit@gmail.com"
